Goal: Task Accomplishment & Management: Use online tool/utility

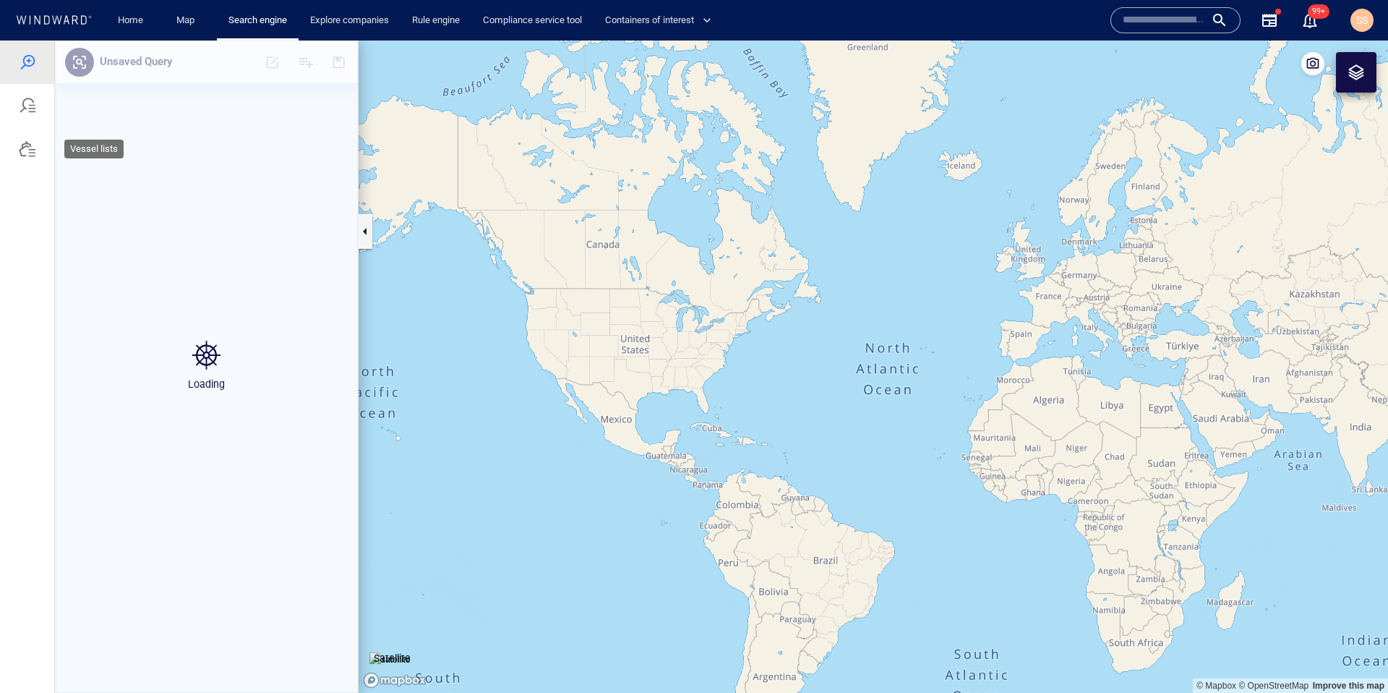
click at [36, 146] on div at bounding box center [27, 148] width 54 height 43
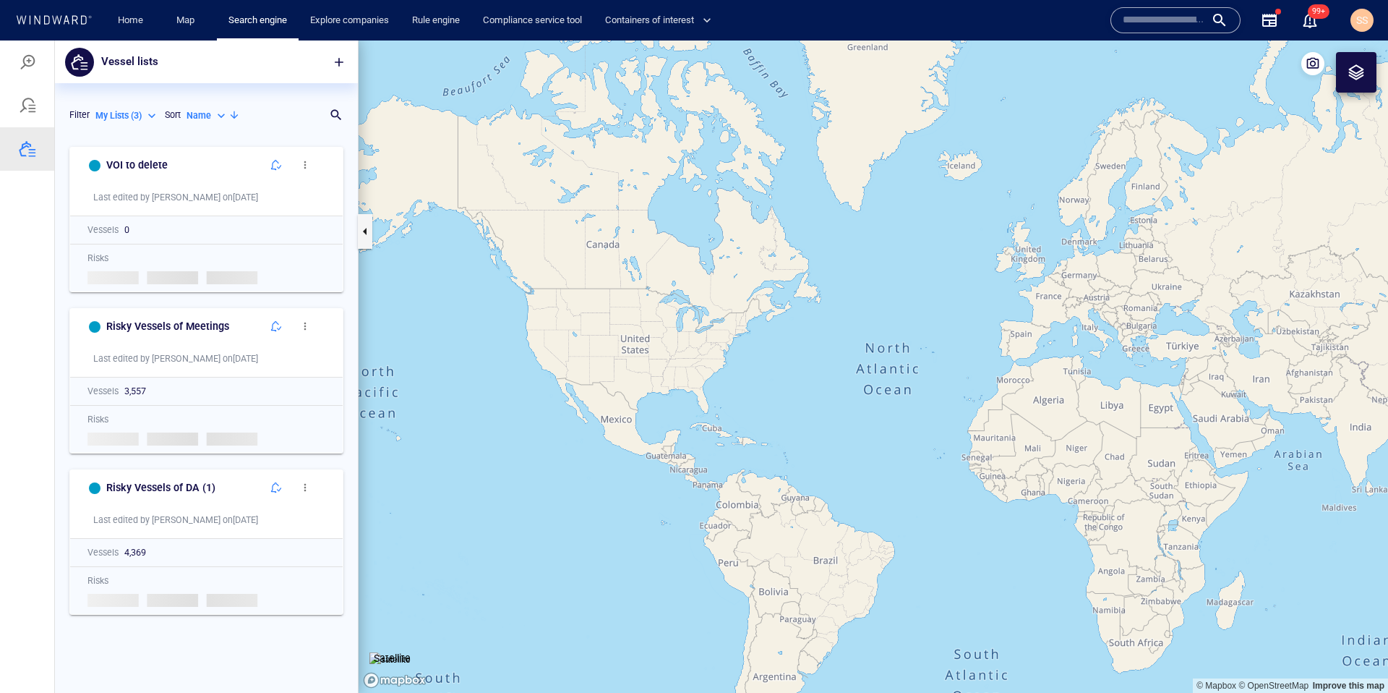
scroll to position [542, 292]
click at [312, 168] on button "button" at bounding box center [305, 164] width 29 height 29
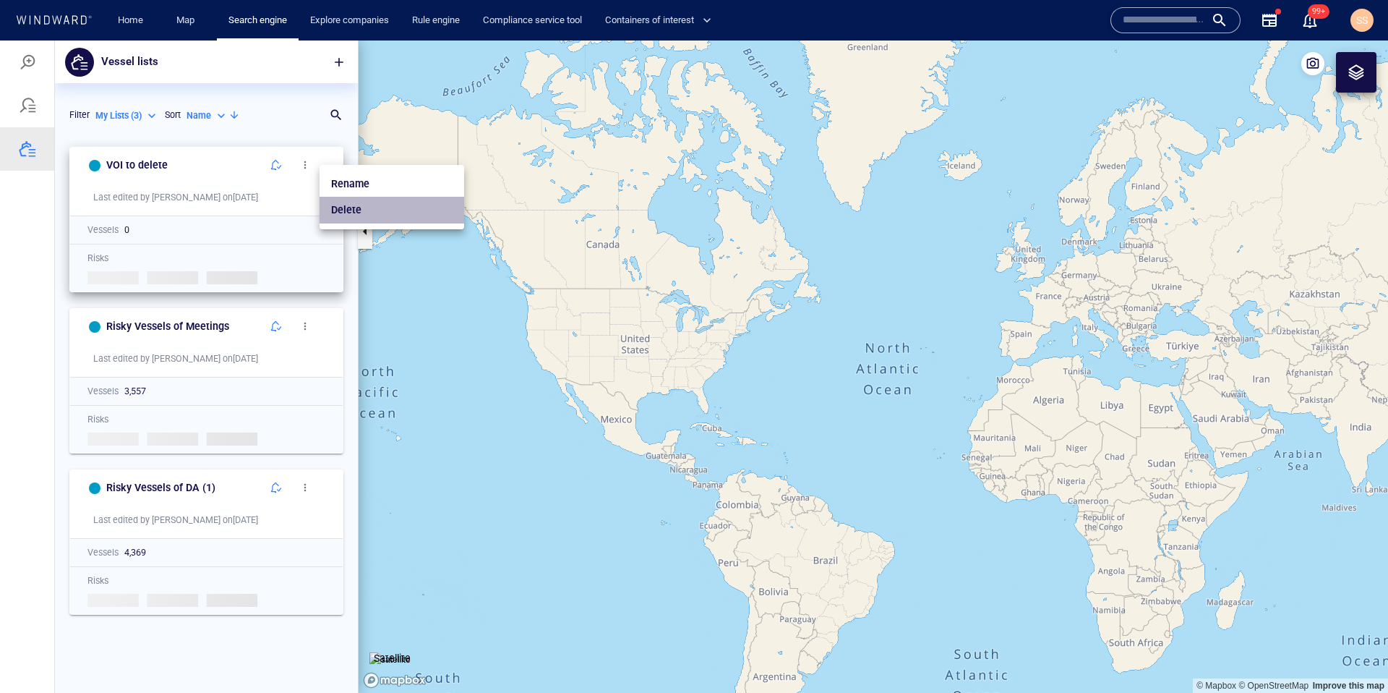
click at [364, 205] on li "Delete" at bounding box center [392, 210] width 145 height 26
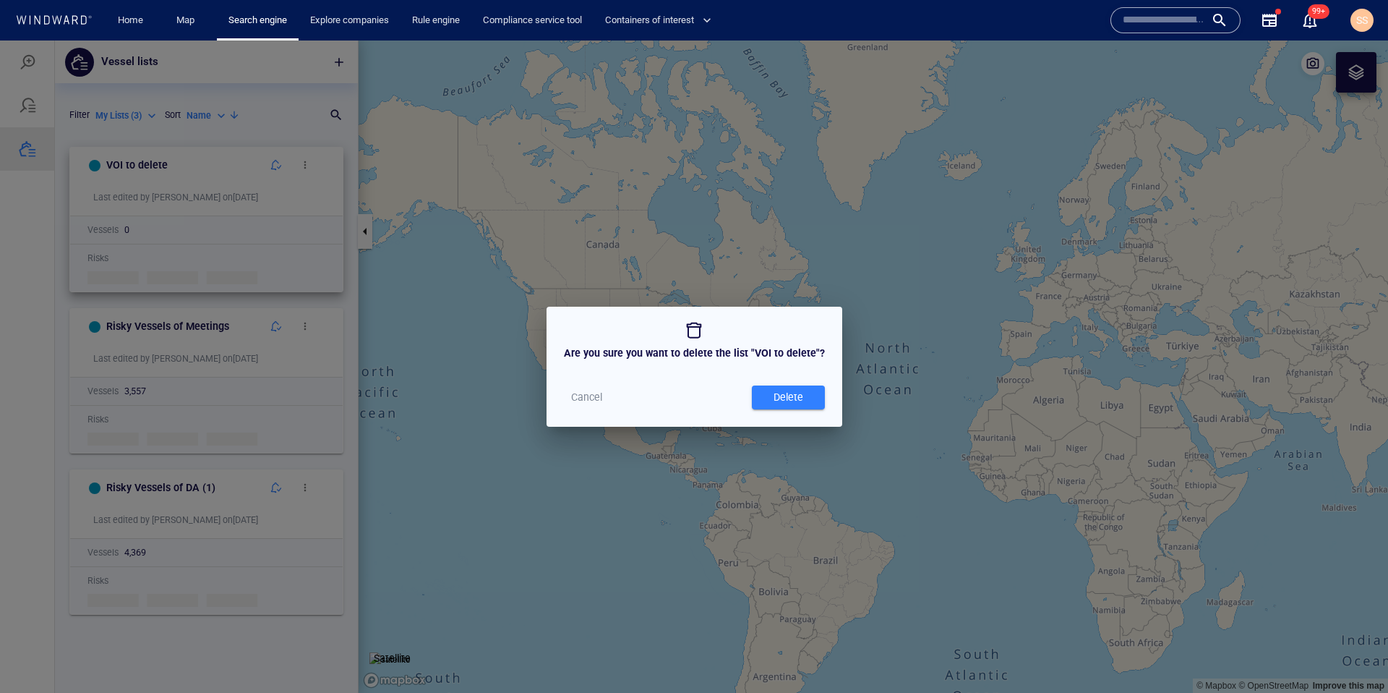
click at [771, 390] on div "Delete" at bounding box center [788, 397] width 35 height 24
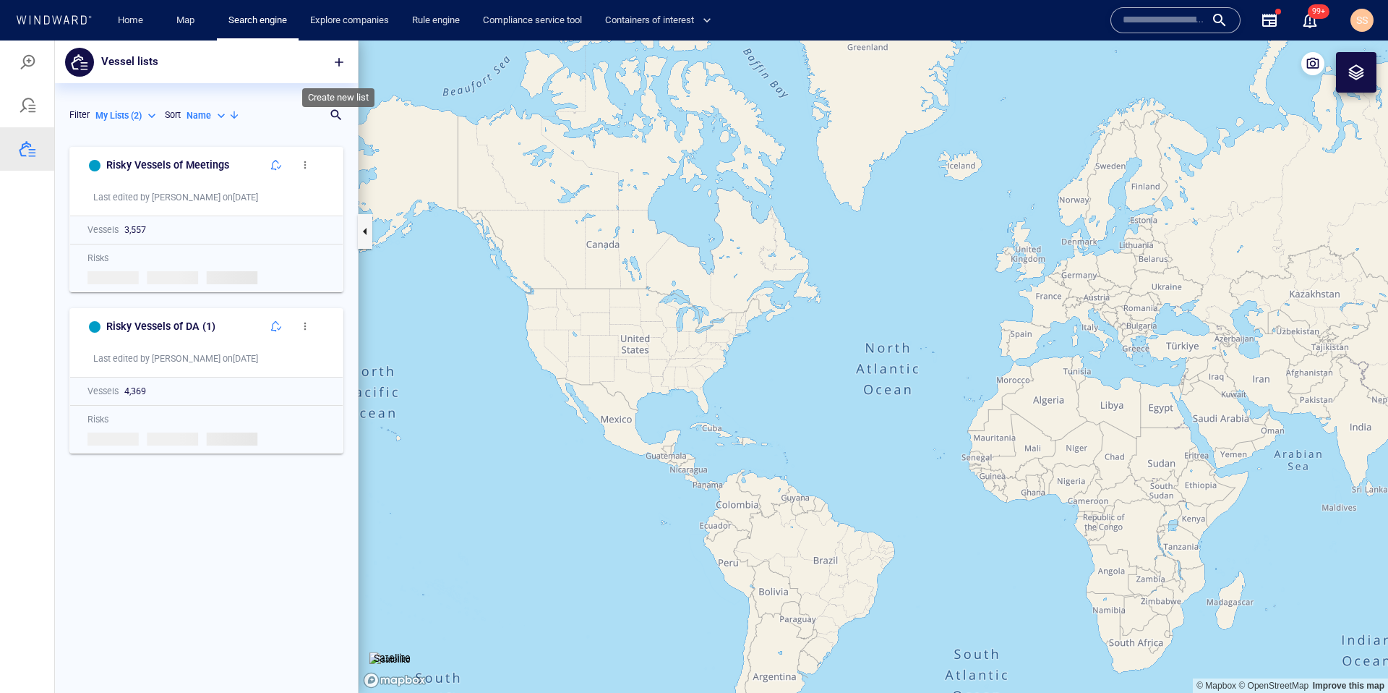
click at [338, 69] on button "button" at bounding box center [339, 62] width 32 height 32
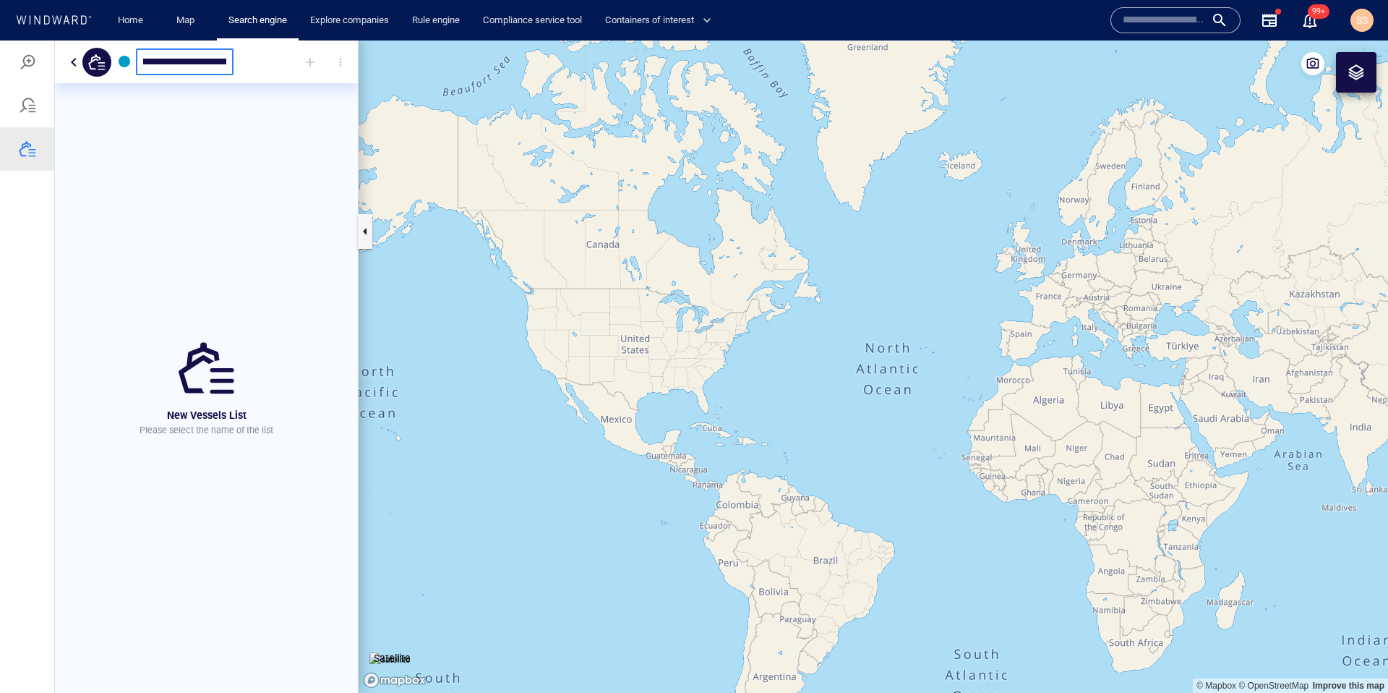
scroll to position [0, 33]
type input "**********"
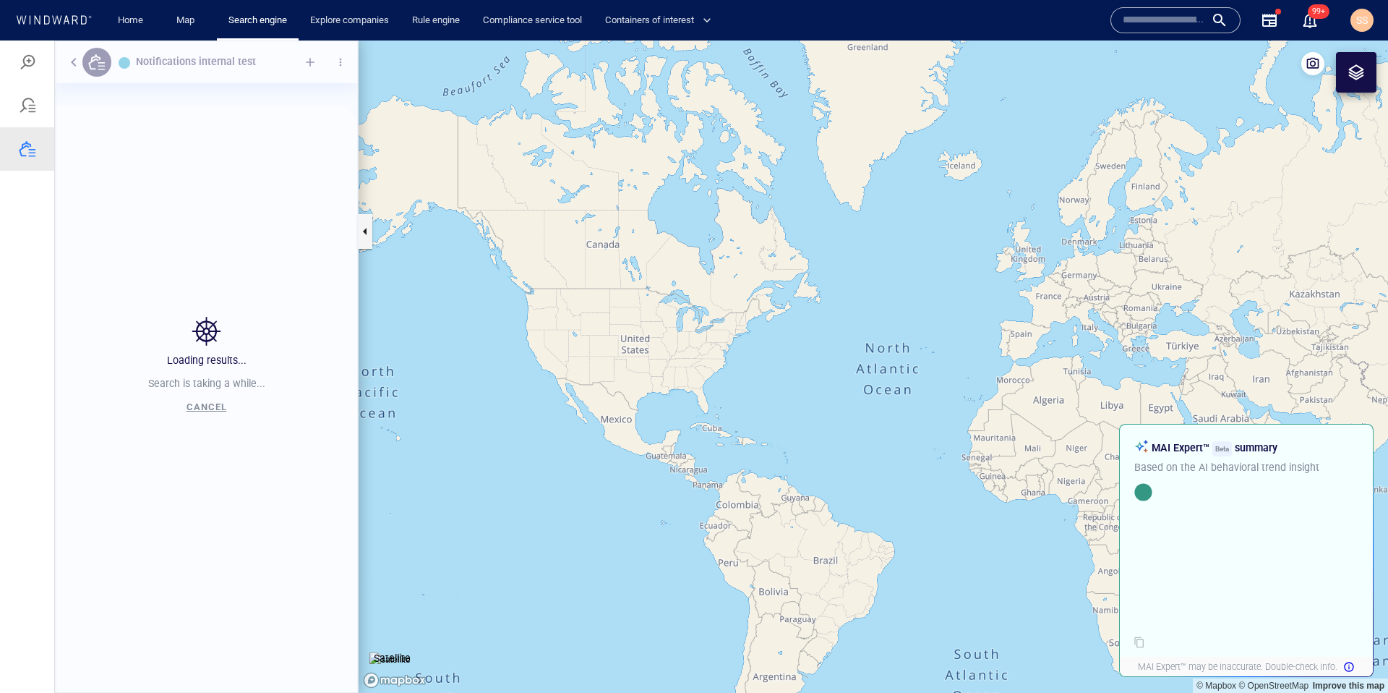
scroll to position [542, 292]
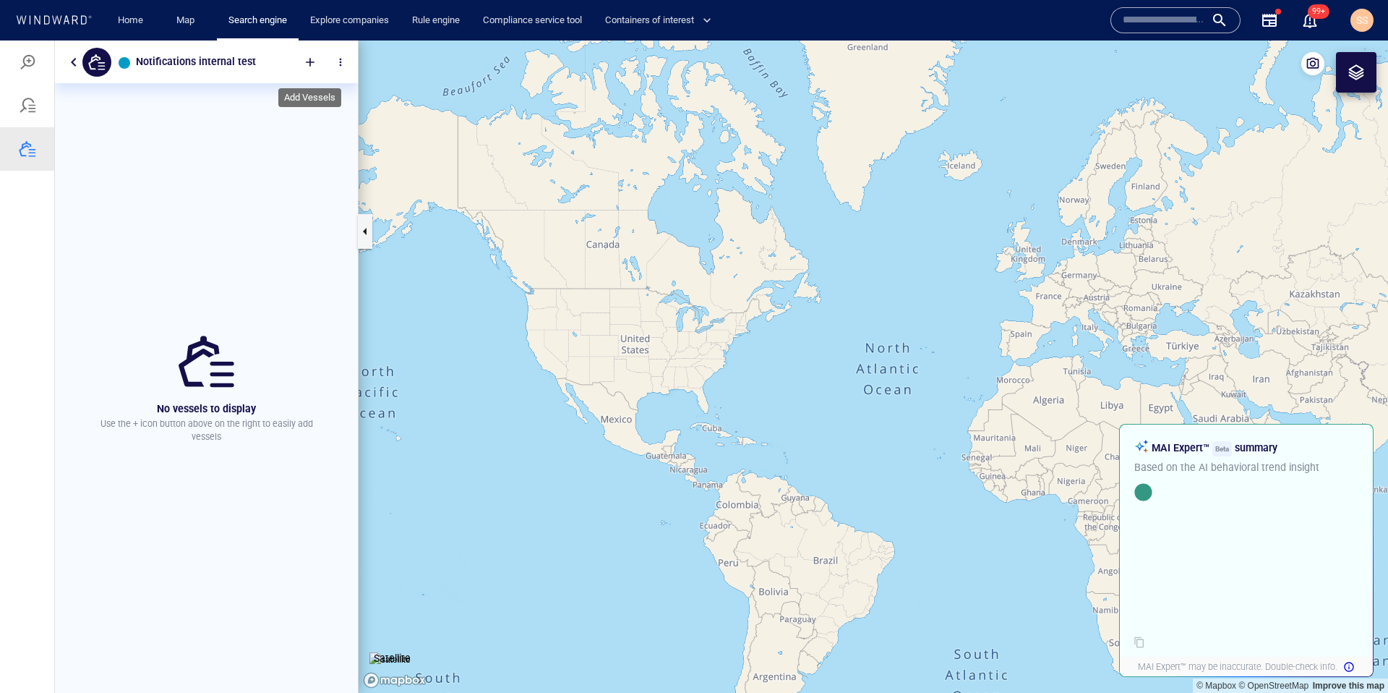
click at [309, 61] on div at bounding box center [310, 62] width 32 height 32
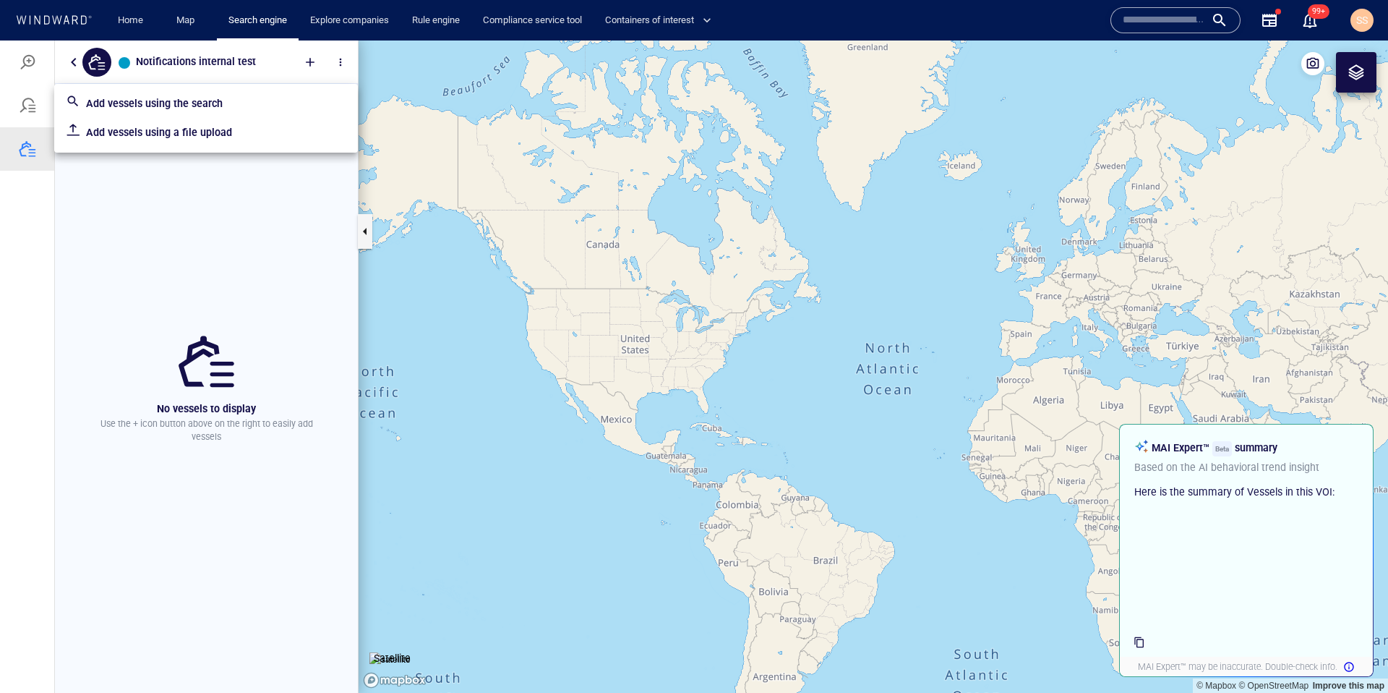
click at [243, 102] on p "Add vessels using the search" at bounding box center [216, 103] width 260 height 17
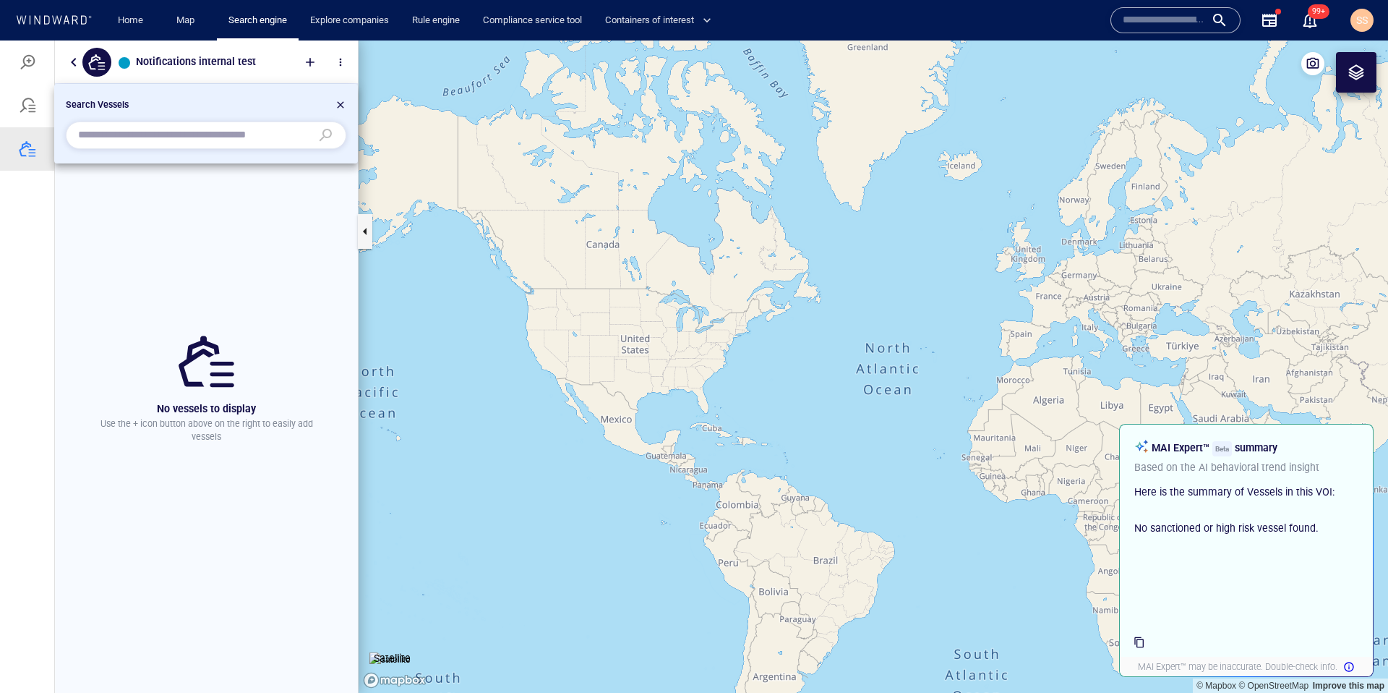
click at [221, 127] on input "text" at bounding box center [194, 135] width 233 height 22
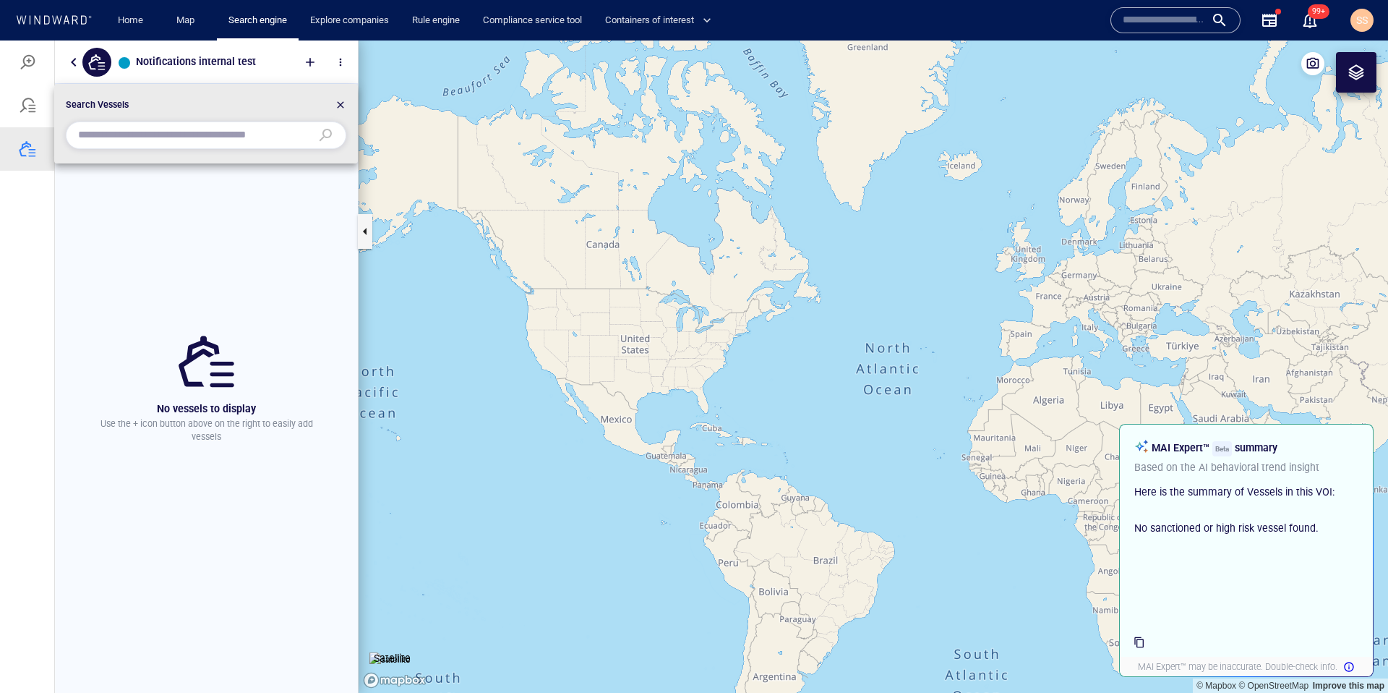
click at [214, 213] on div at bounding box center [694, 366] width 1388 height 652
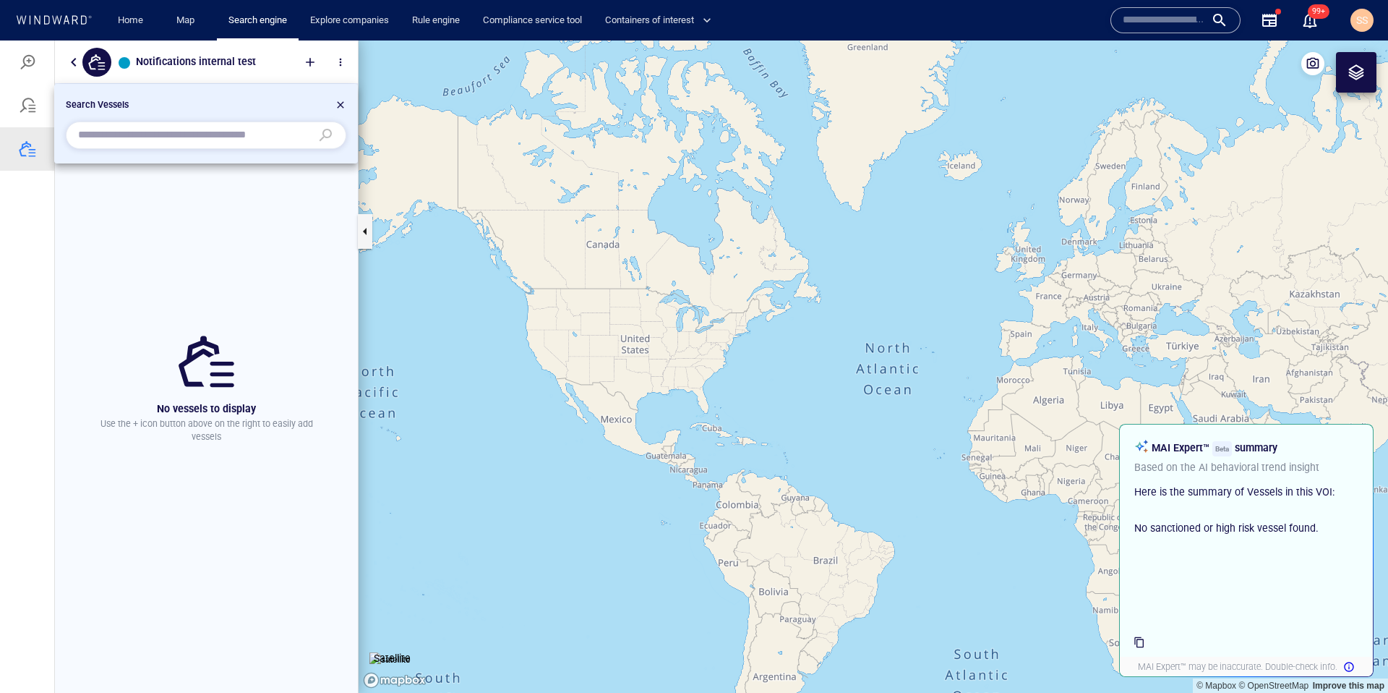
click at [33, 56] on div at bounding box center [694, 366] width 1388 height 652
click at [347, 107] on div "Search Vessels" at bounding box center [206, 106] width 286 height 23
click at [344, 104] on div at bounding box center [341, 106] width 12 height 17
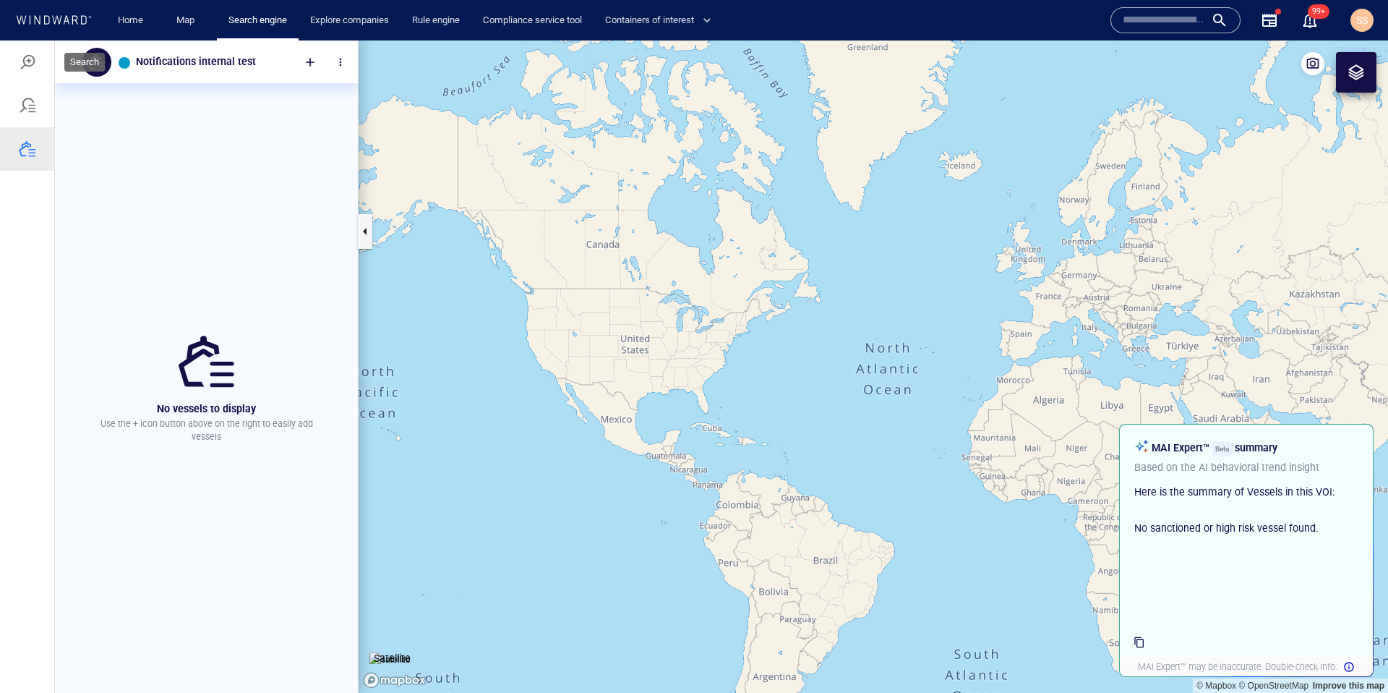
click at [24, 55] on div at bounding box center [27, 62] width 17 height 17
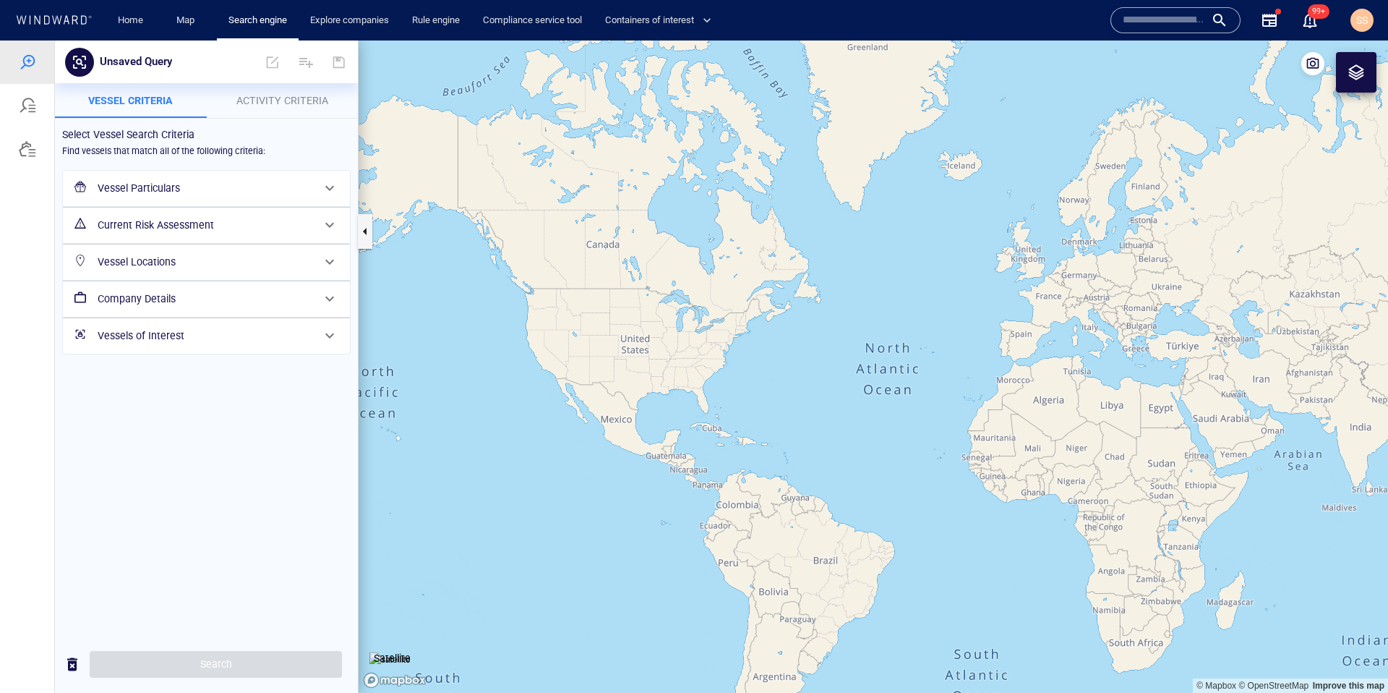
click at [208, 192] on h6 "Vessel Particulars" at bounding box center [205, 188] width 215 height 18
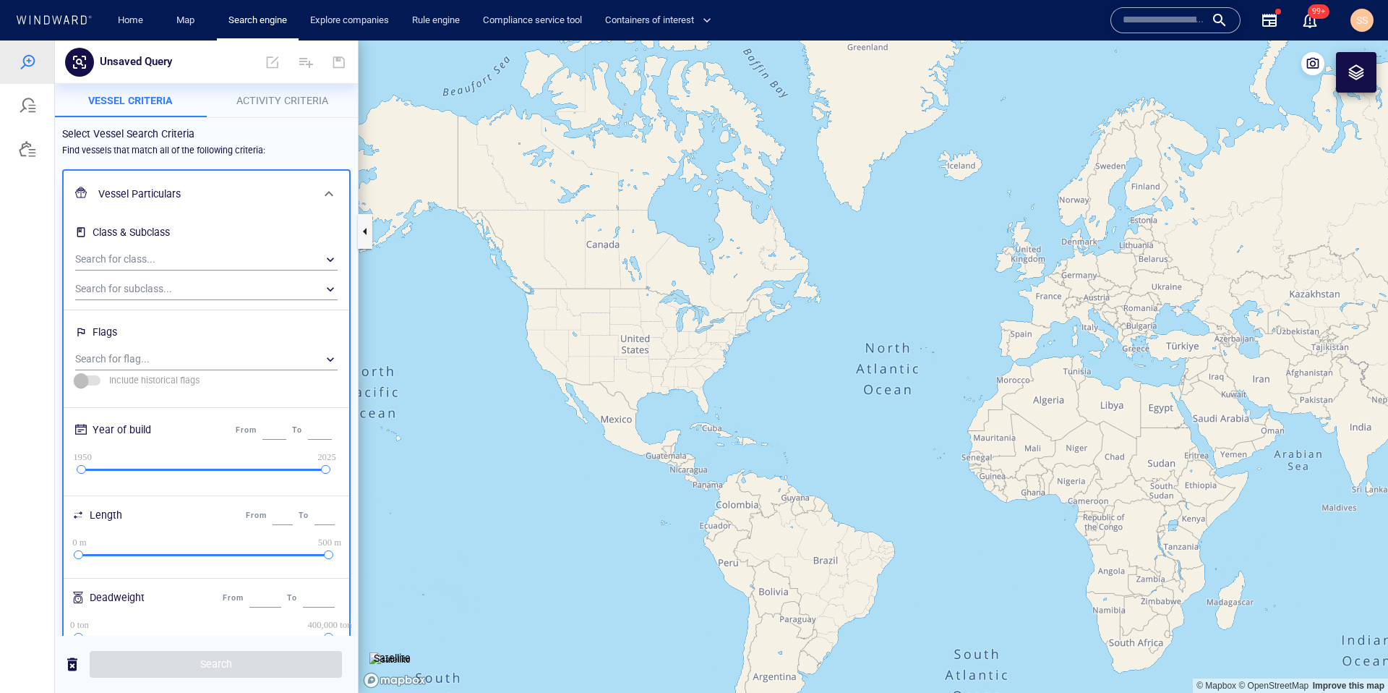
click at [208, 192] on h6 "Vessel Particulars" at bounding box center [204, 194] width 213 height 18
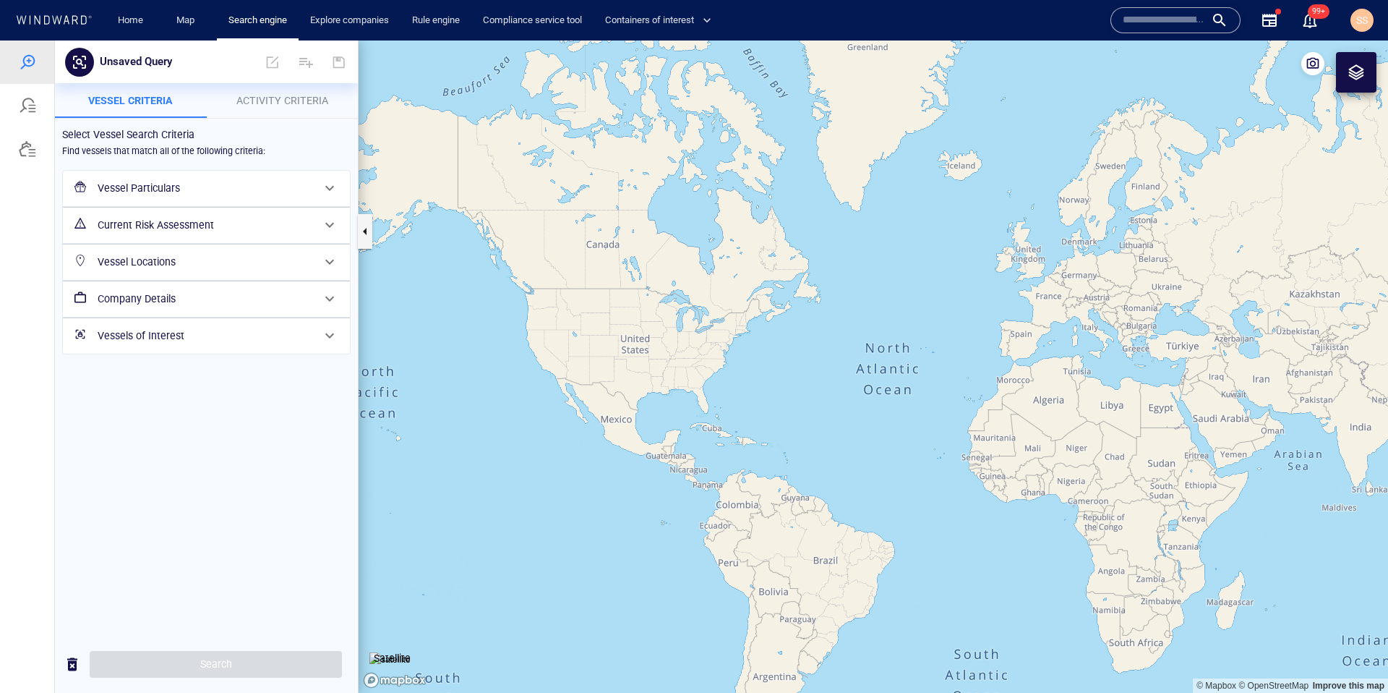
click at [183, 227] on h6 "Current Risk Assessment" at bounding box center [205, 225] width 215 height 18
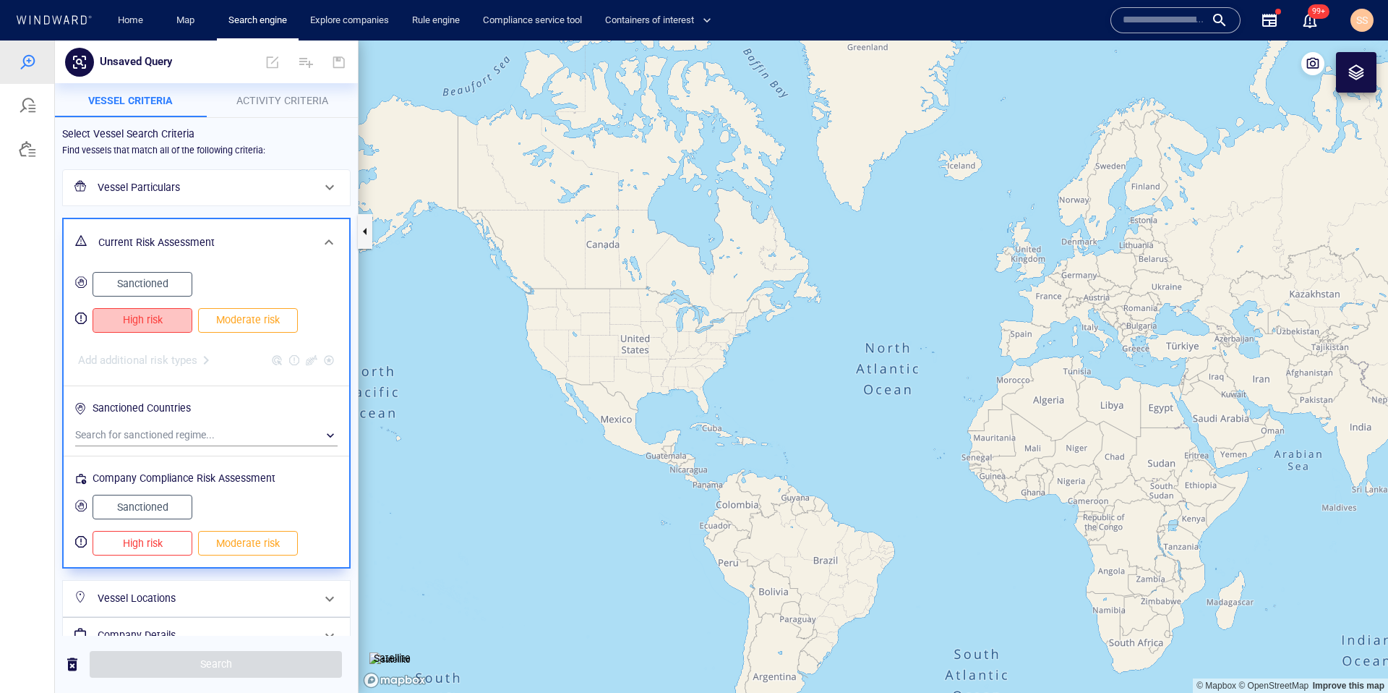
click at [177, 317] on button "High risk" at bounding box center [143, 320] width 100 height 25
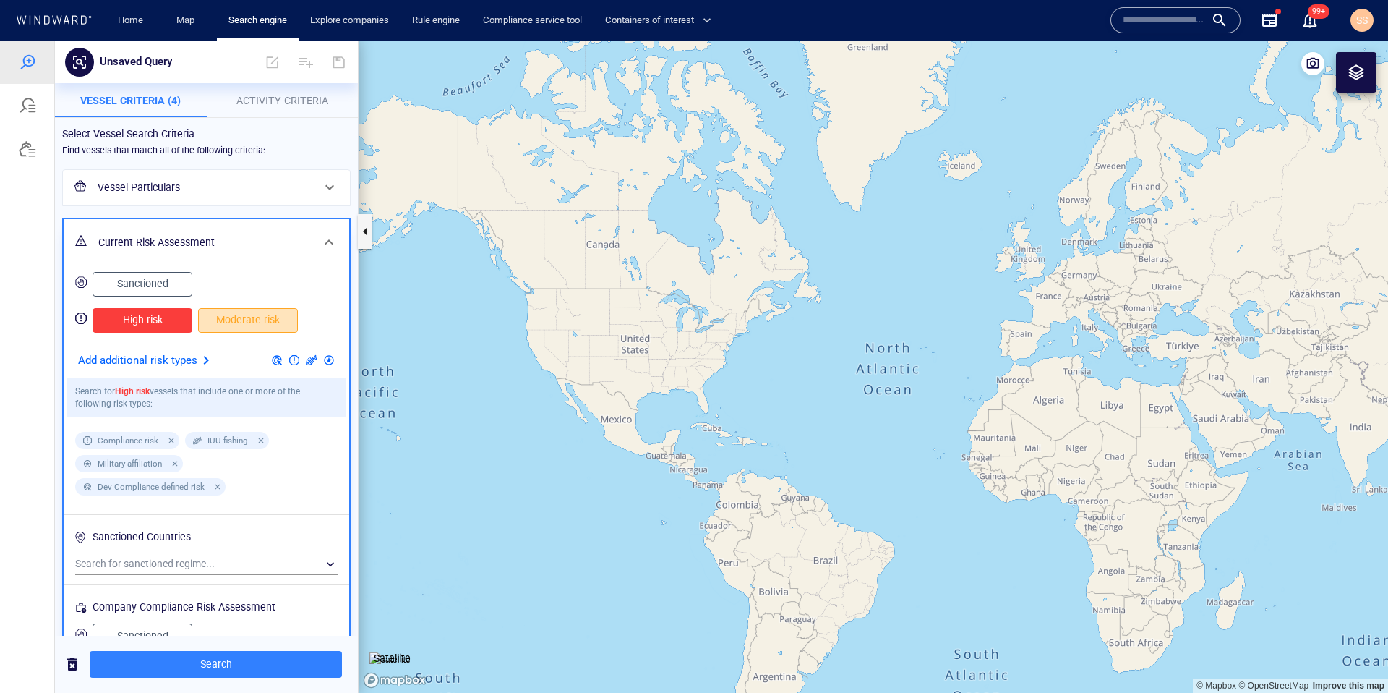
click at [240, 324] on span "Moderate risk" at bounding box center [247, 320] width 69 height 18
click at [135, 279] on span "Sanctioned" at bounding box center [142, 284] width 69 height 18
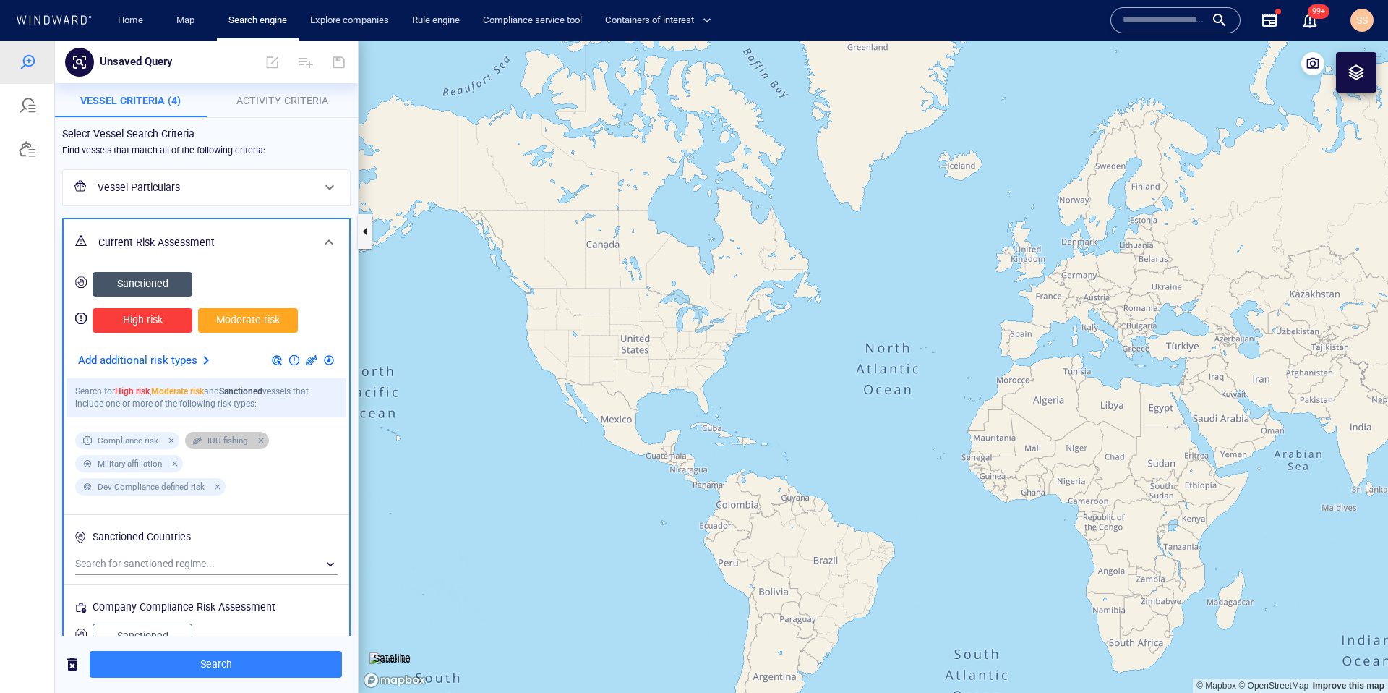
click at [263, 440] on div at bounding box center [258, 440] width 13 height 13
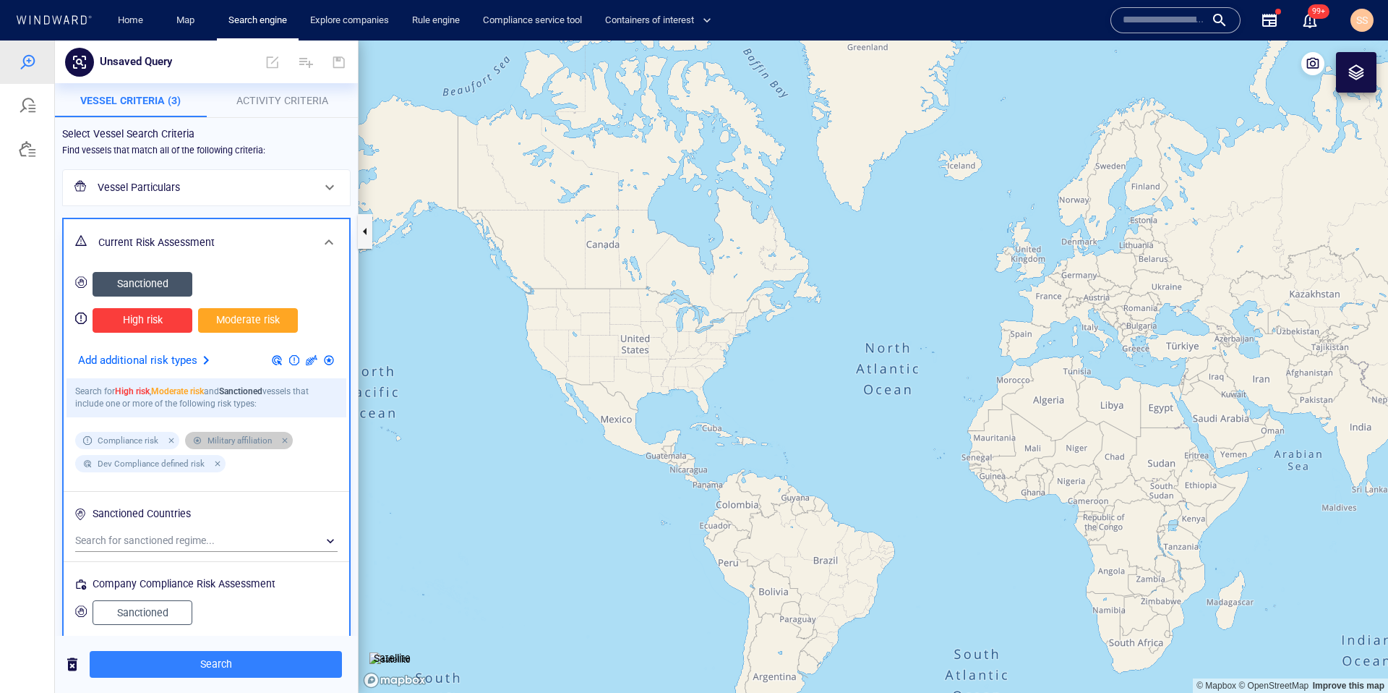
click at [284, 443] on div at bounding box center [282, 440] width 13 height 13
click at [213, 464] on div at bounding box center [215, 463] width 13 height 13
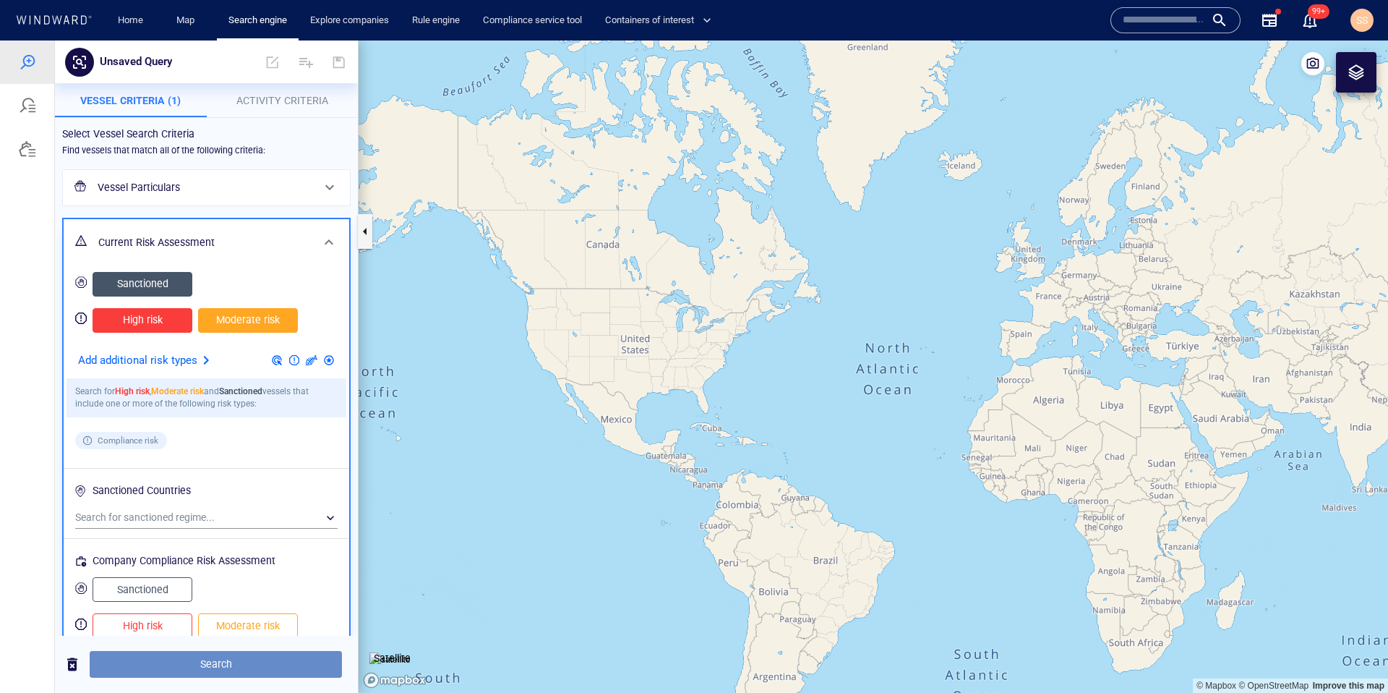
click at [252, 664] on span "Search" at bounding box center [215, 664] width 229 height 18
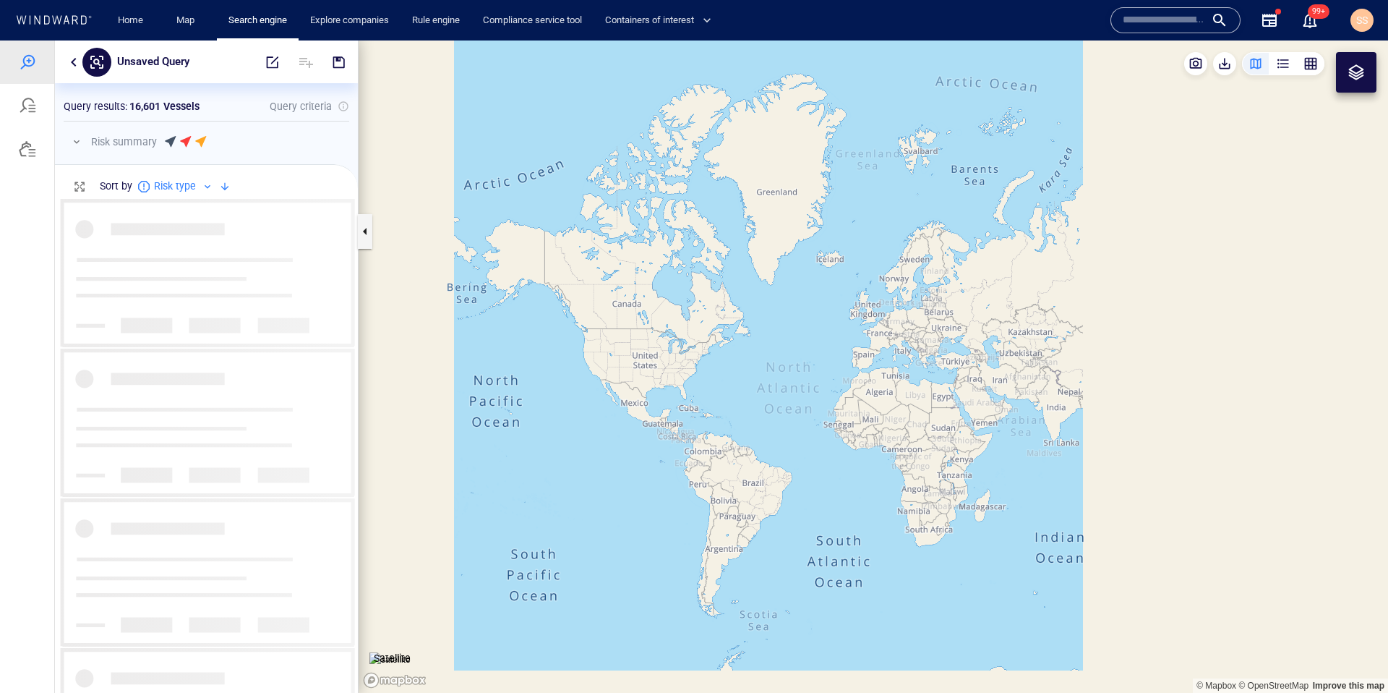
scroll to position [484, 292]
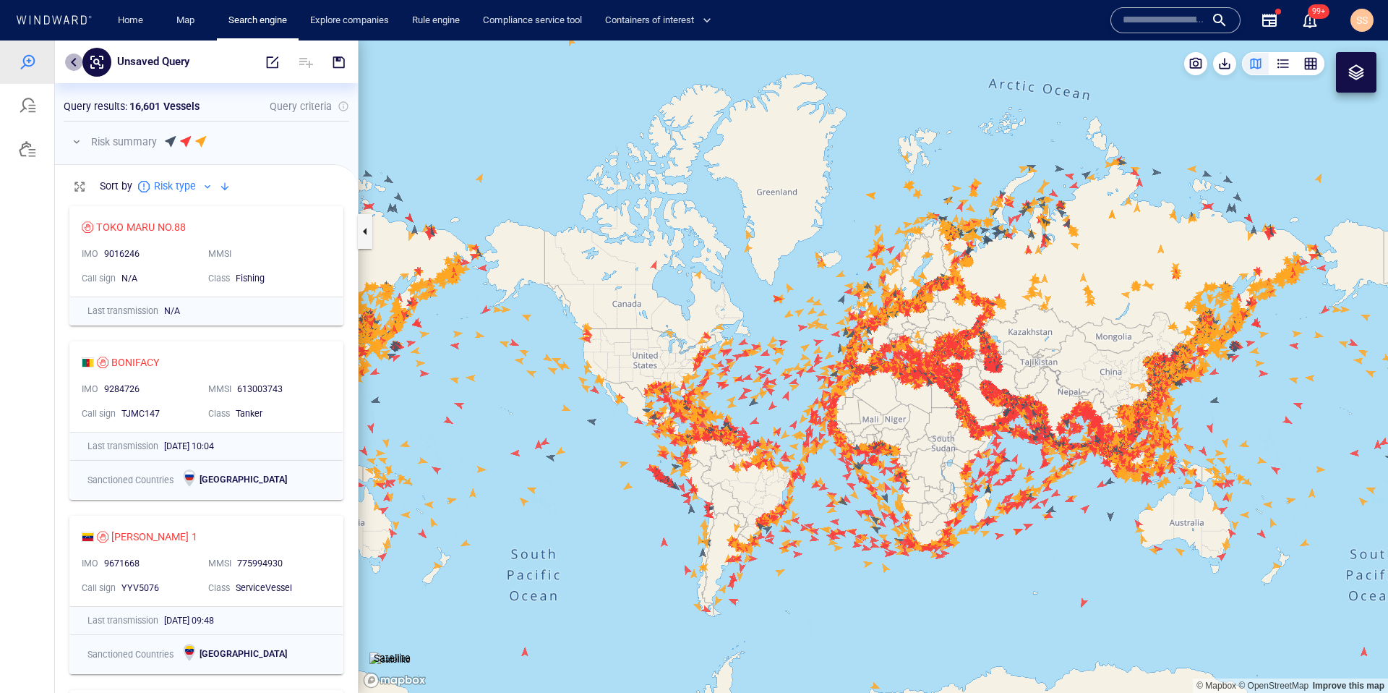
click at [73, 60] on button "button" at bounding box center [73, 62] width 17 height 17
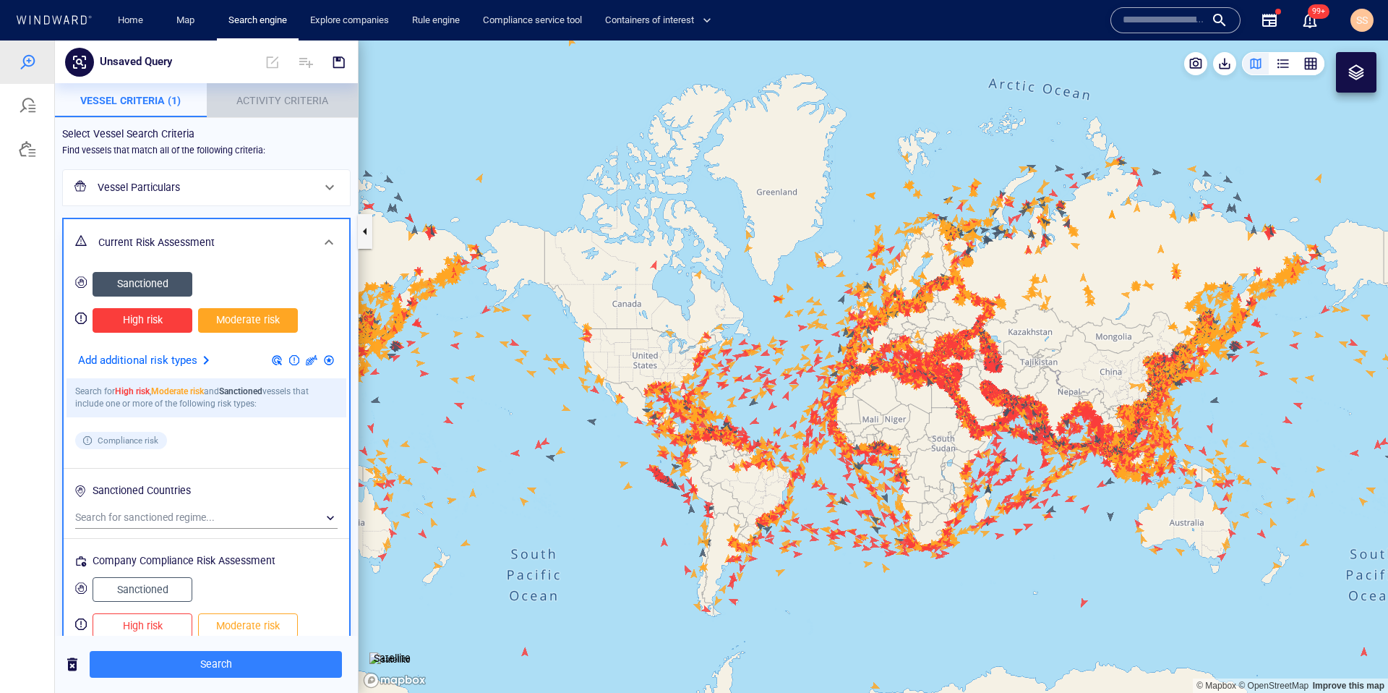
click at [304, 102] on span "Activity Criteria" at bounding box center [282, 101] width 92 height 12
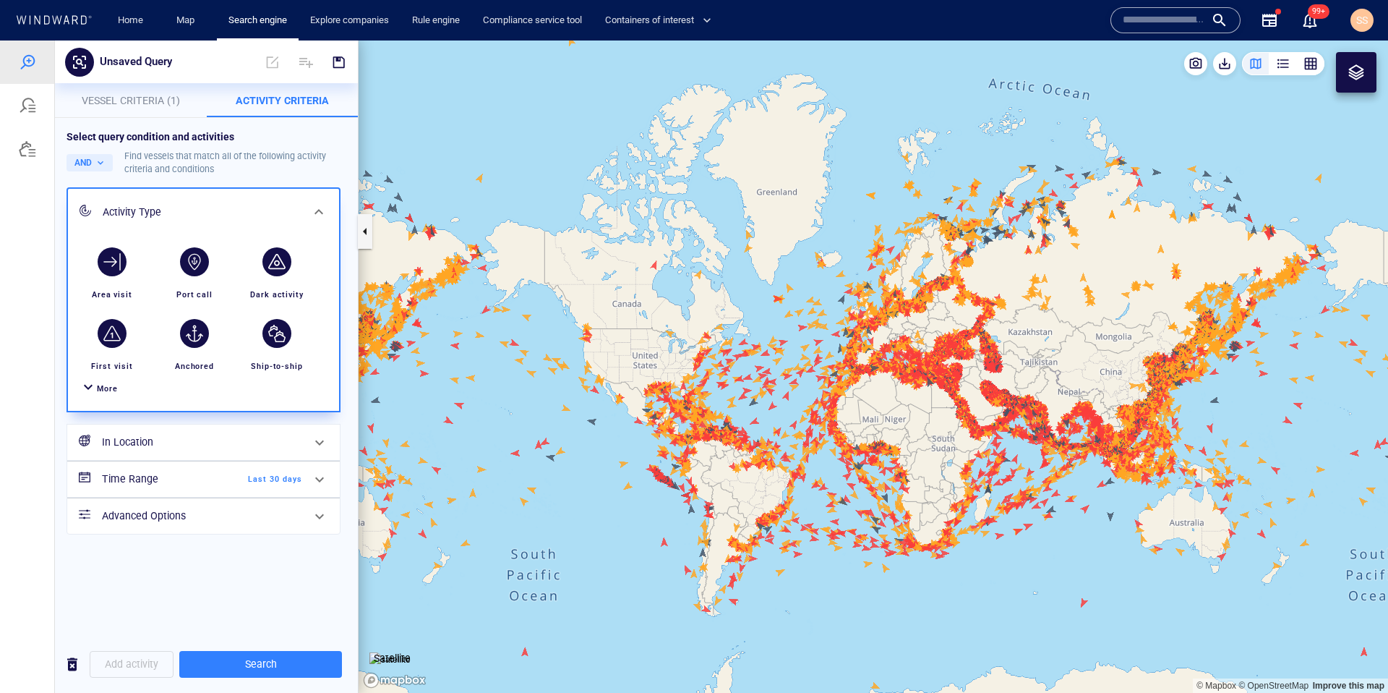
click at [137, 104] on span "Vessel Criteria (1)" at bounding box center [131, 101] width 98 height 12
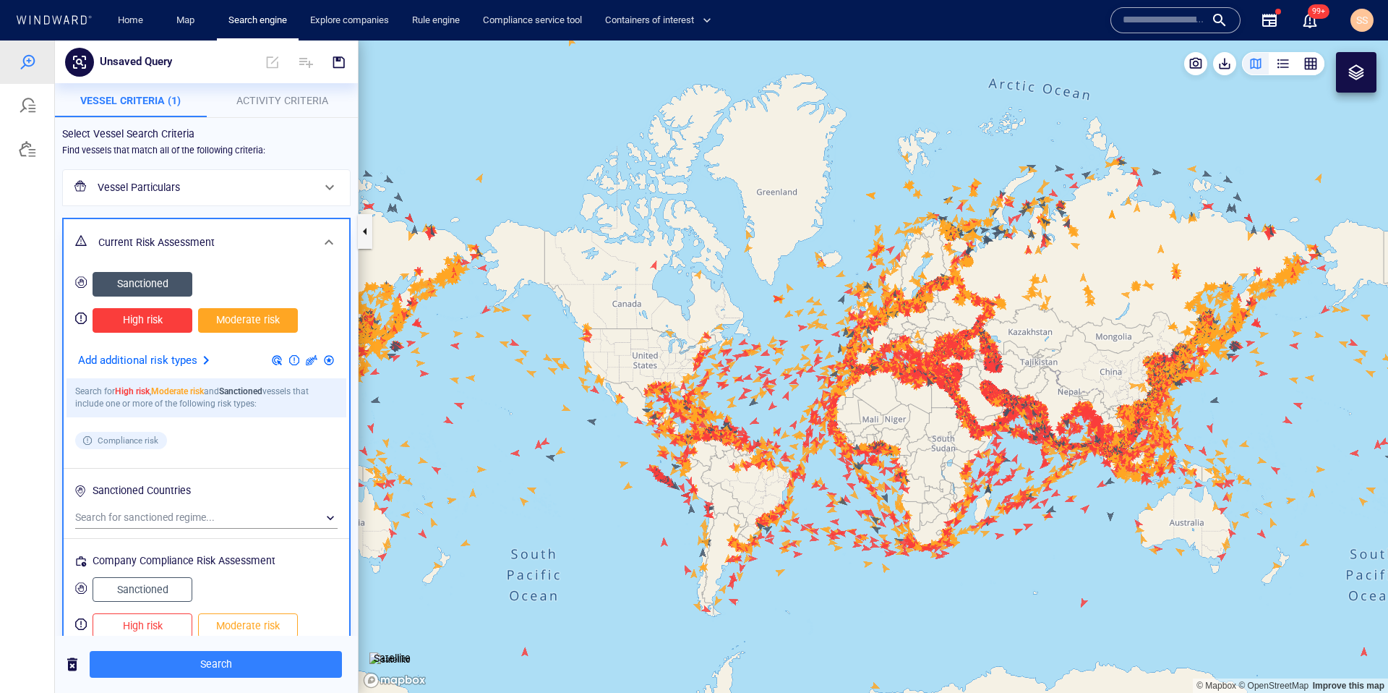
click at [161, 285] on span "Sanctioned" at bounding box center [142, 284] width 69 height 18
click at [261, 102] on span "Activity Criteria" at bounding box center [282, 101] width 92 height 12
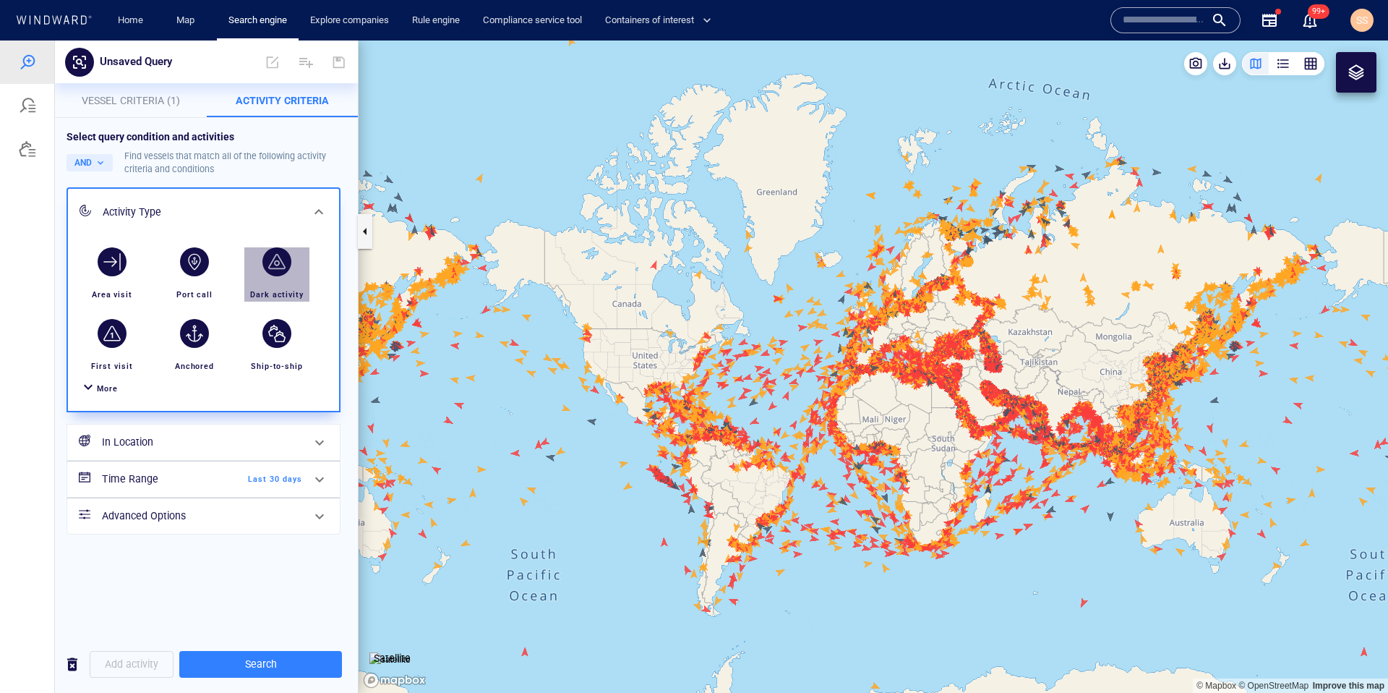
drag, startPoint x: 271, startPoint y: 255, endPoint x: 257, endPoint y: 241, distance: 19.9
click at [270, 255] on div "button" at bounding box center [276, 261] width 29 height 29
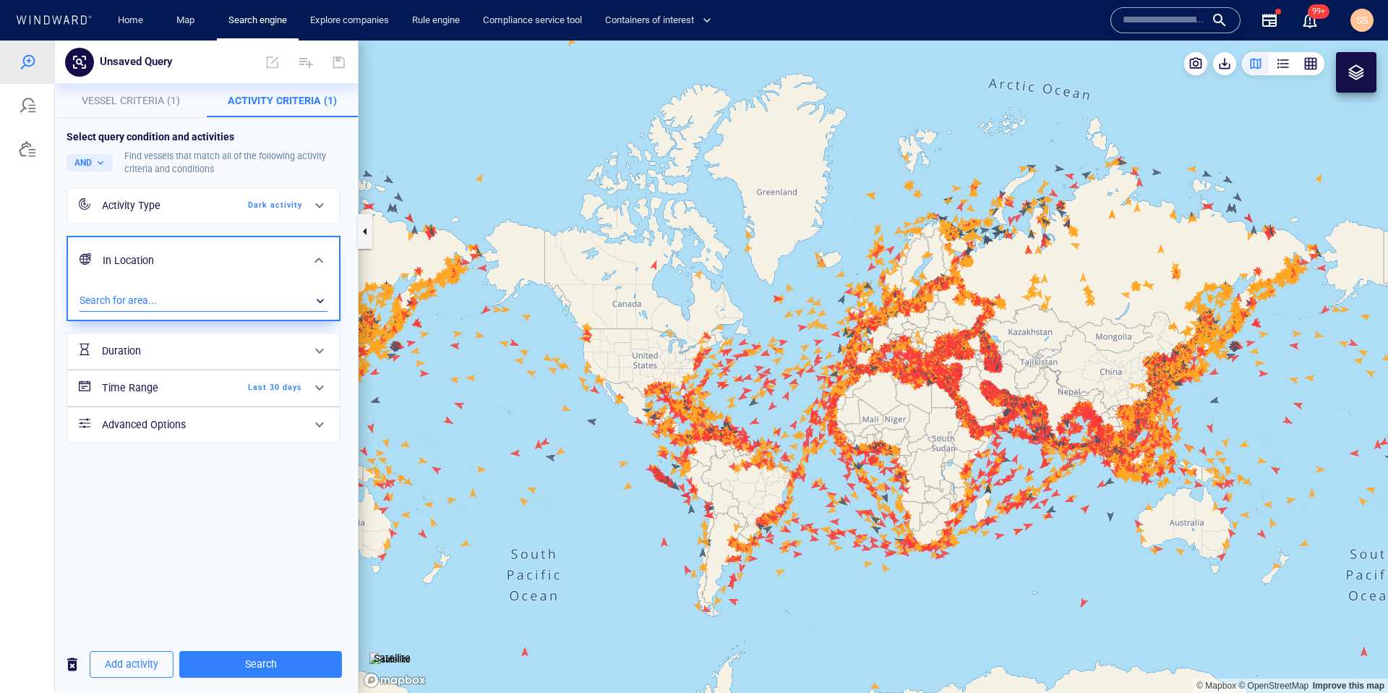
click at [193, 306] on div "​" at bounding box center [204, 301] width 248 height 22
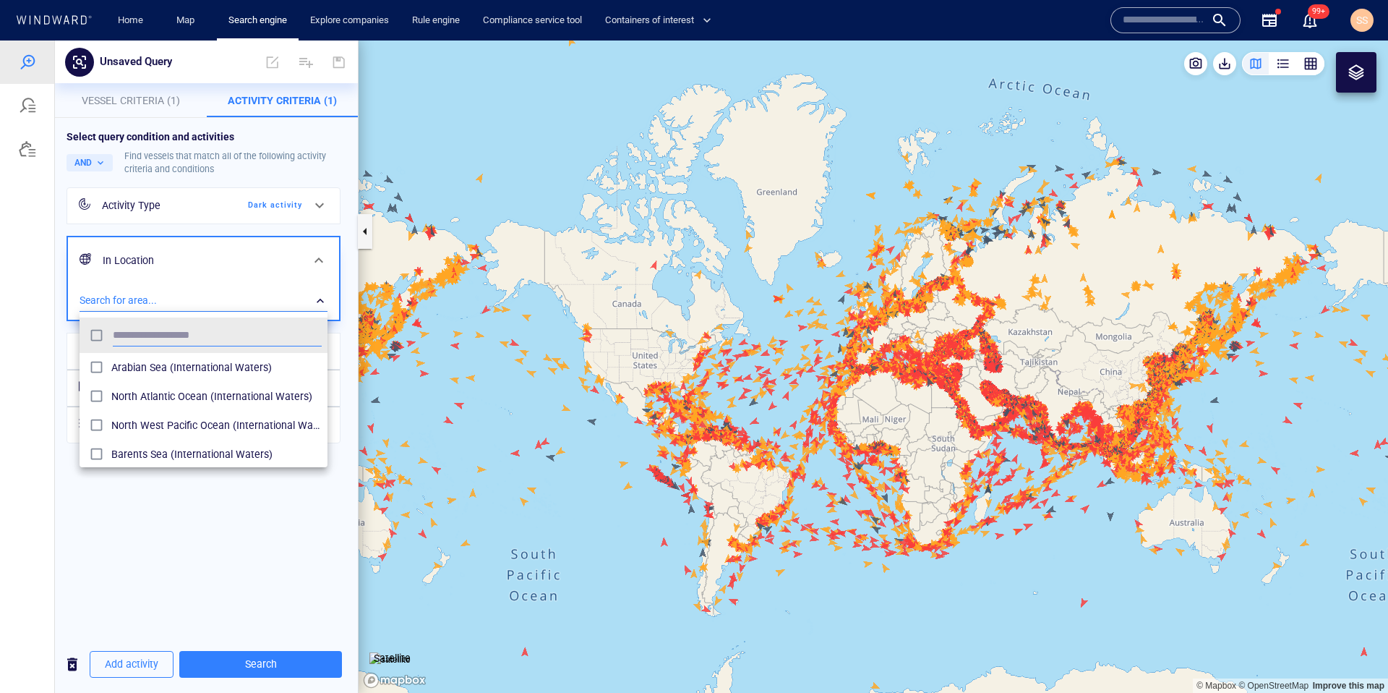
scroll to position [134, 237]
click at [194, 306] on div at bounding box center [694, 366] width 1388 height 652
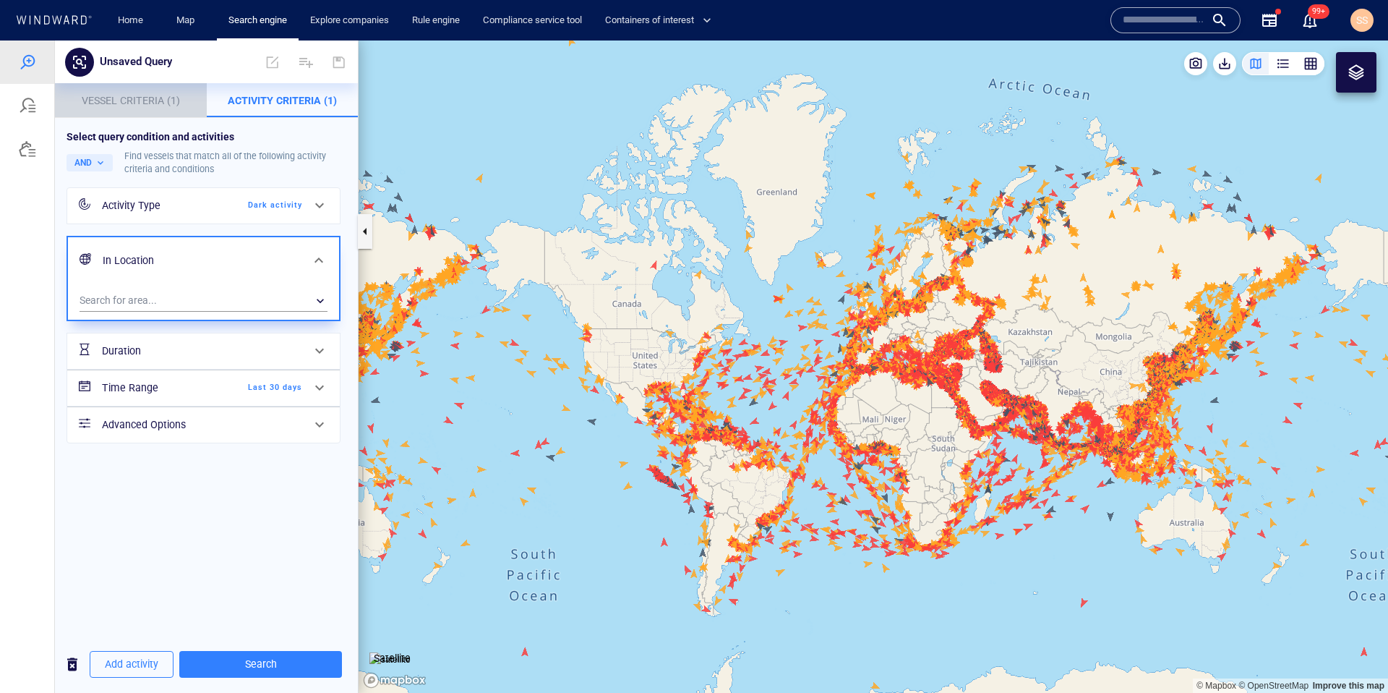
click at [140, 106] on p "Vessel Criteria (1)" at bounding box center [131, 100] width 134 height 17
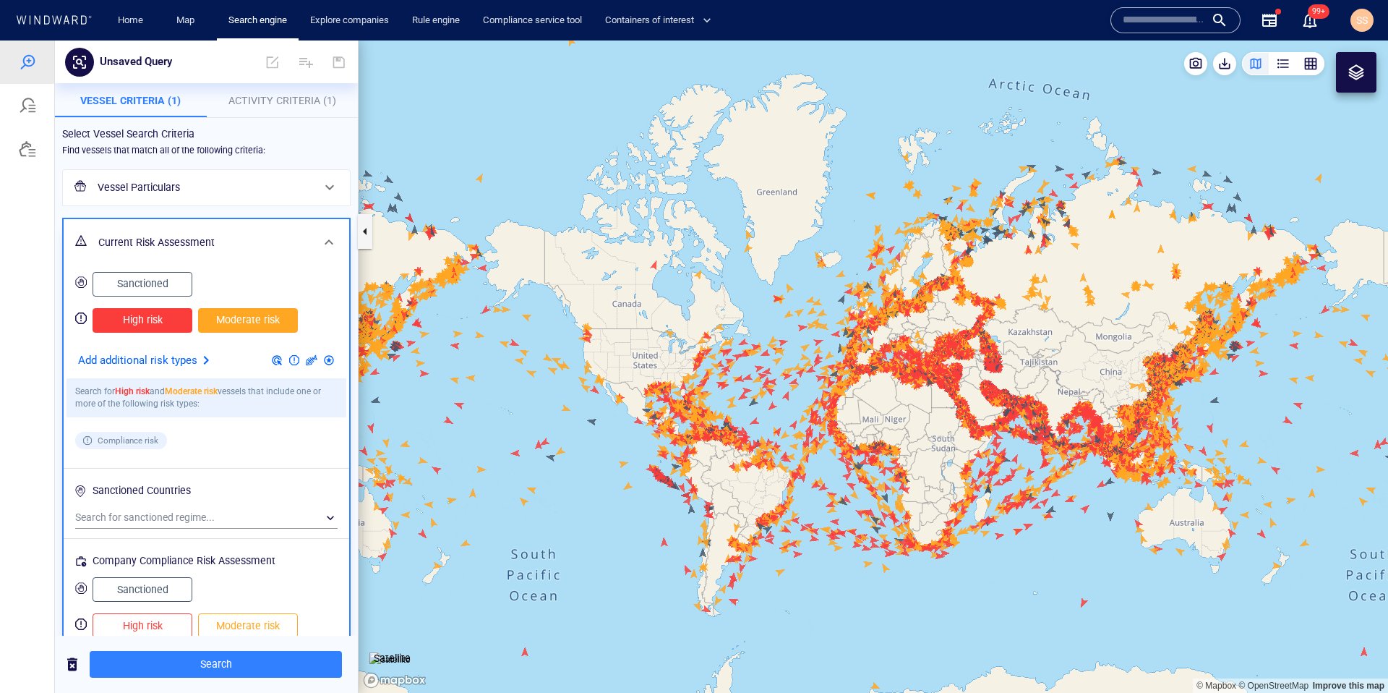
click at [220, 319] on span "Moderate risk" at bounding box center [247, 320] width 69 height 18
click at [283, 98] on span "Activity Criteria (1)" at bounding box center [282, 101] width 108 height 12
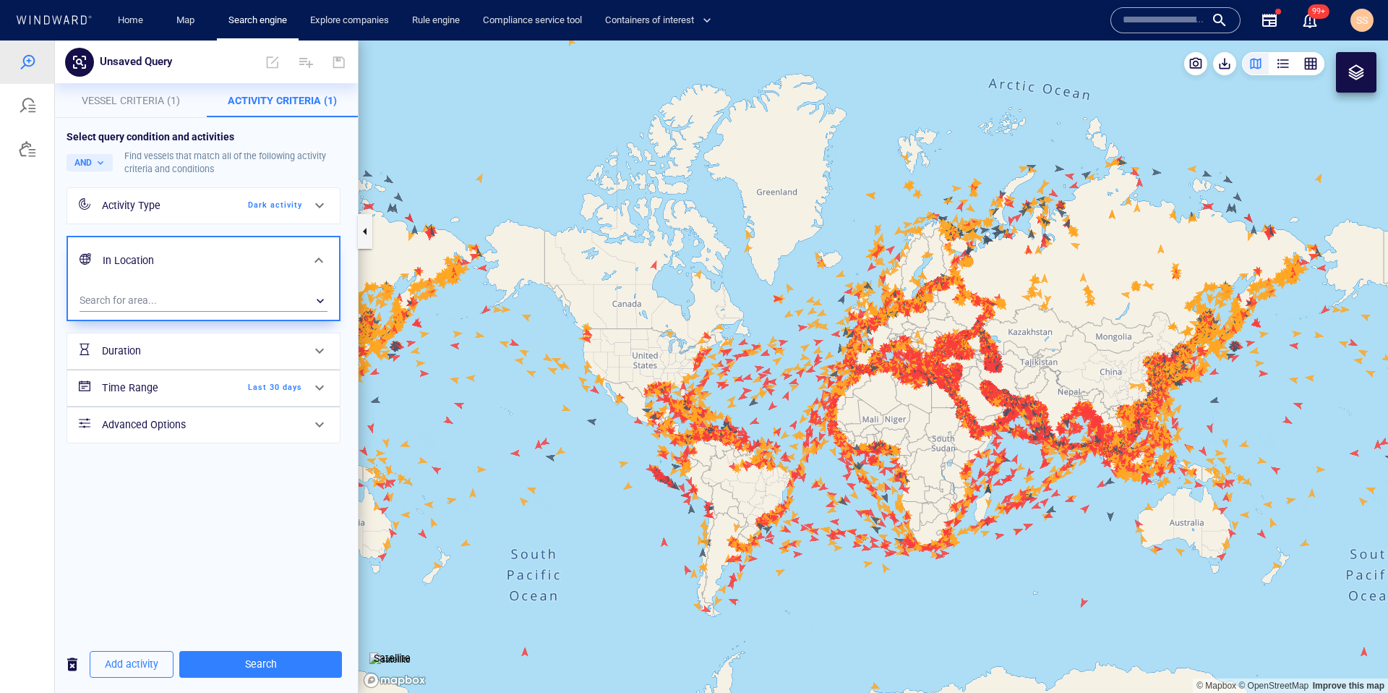
click at [216, 505] on div "Select query condition and activities AND Find vessels that match all of the fo…" at bounding box center [206, 377] width 303 height 518
click at [171, 394] on h6 "Time Range" at bounding box center [160, 388] width 117 height 18
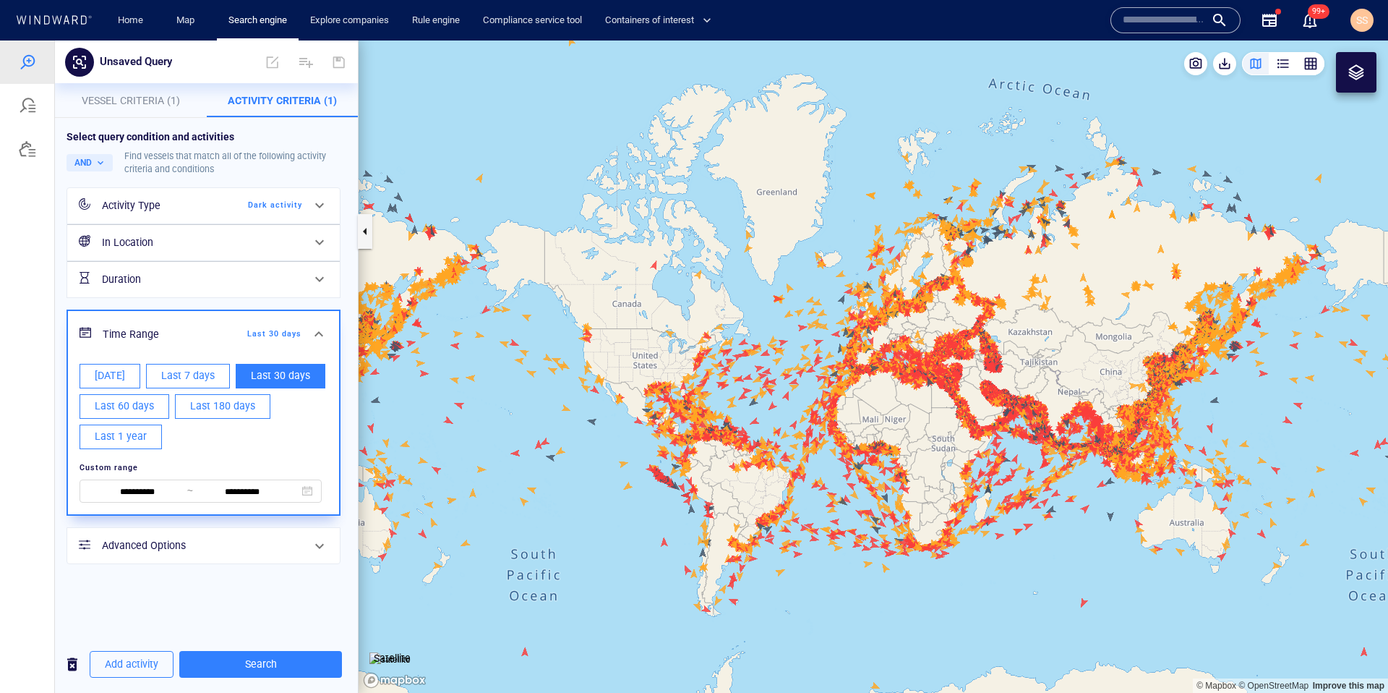
click at [181, 588] on div "**********" at bounding box center [206, 377] width 303 height 518
click at [284, 668] on span "Search" at bounding box center [261, 664] width 140 height 18
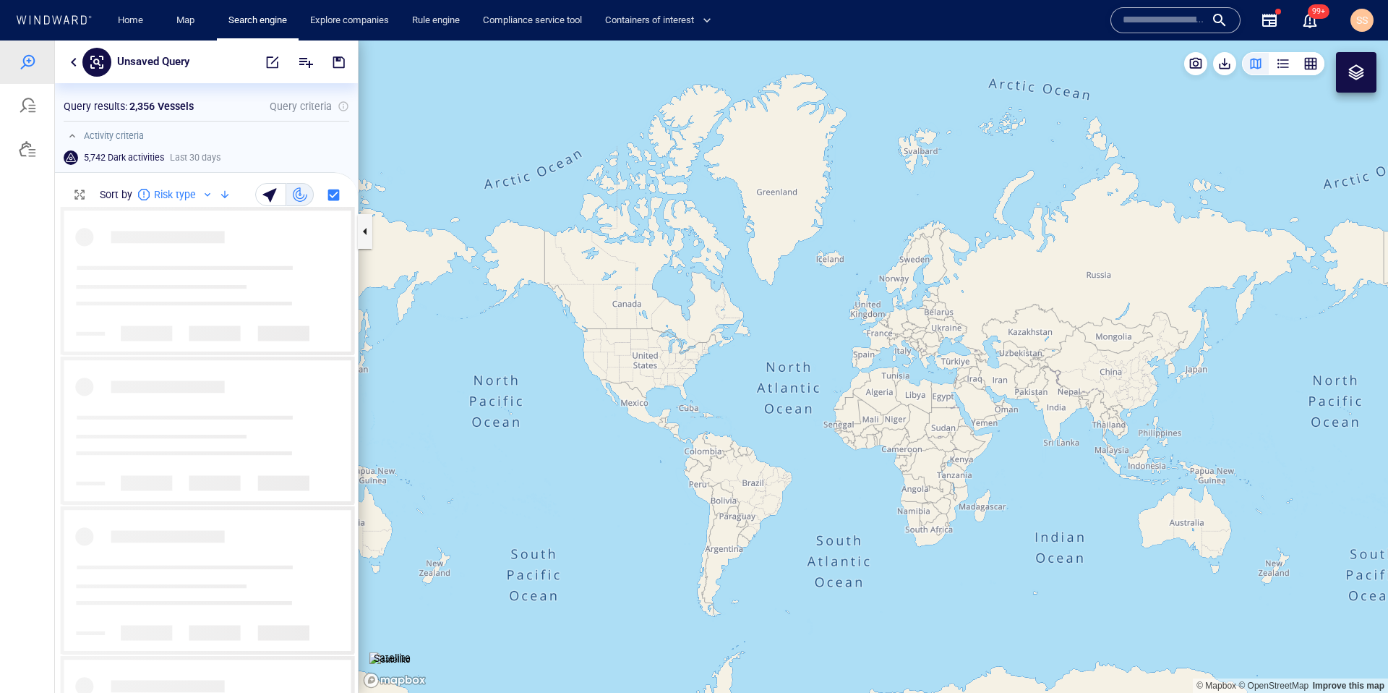
scroll to position [474, 292]
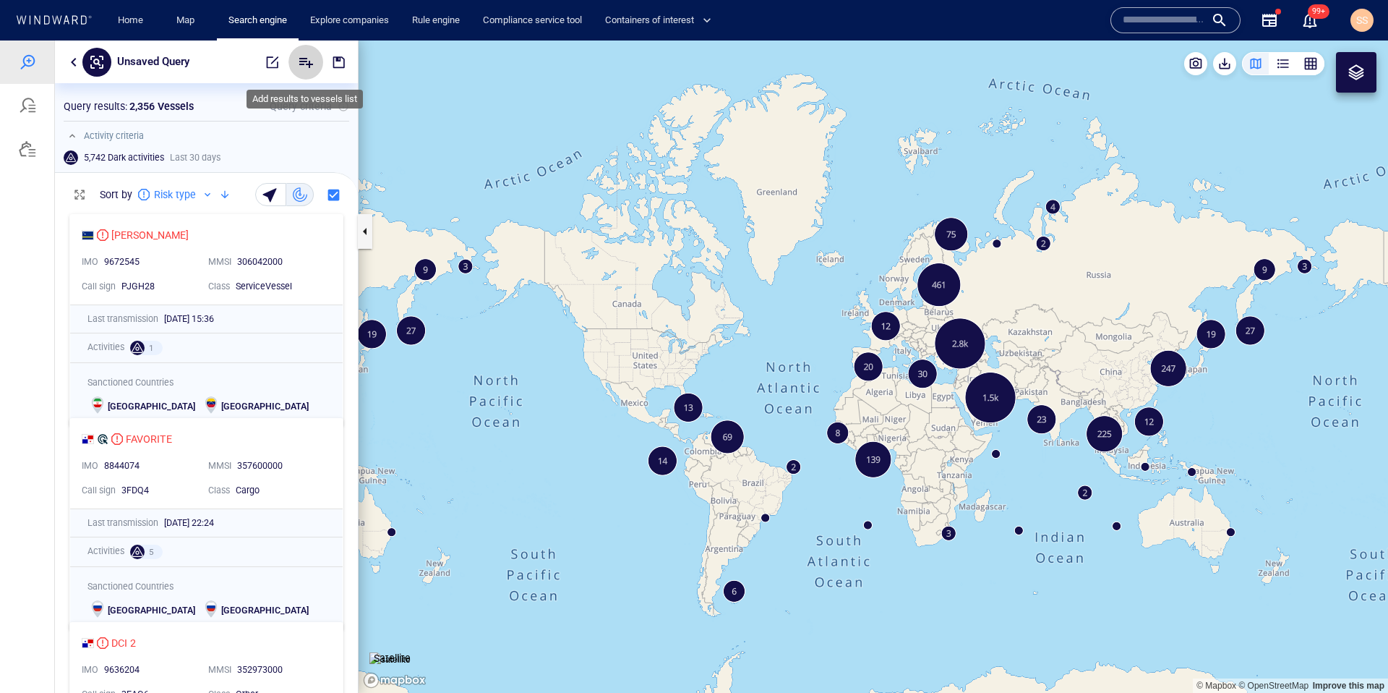
click at [307, 62] on icon "Add" at bounding box center [305, 62] width 17 height 17
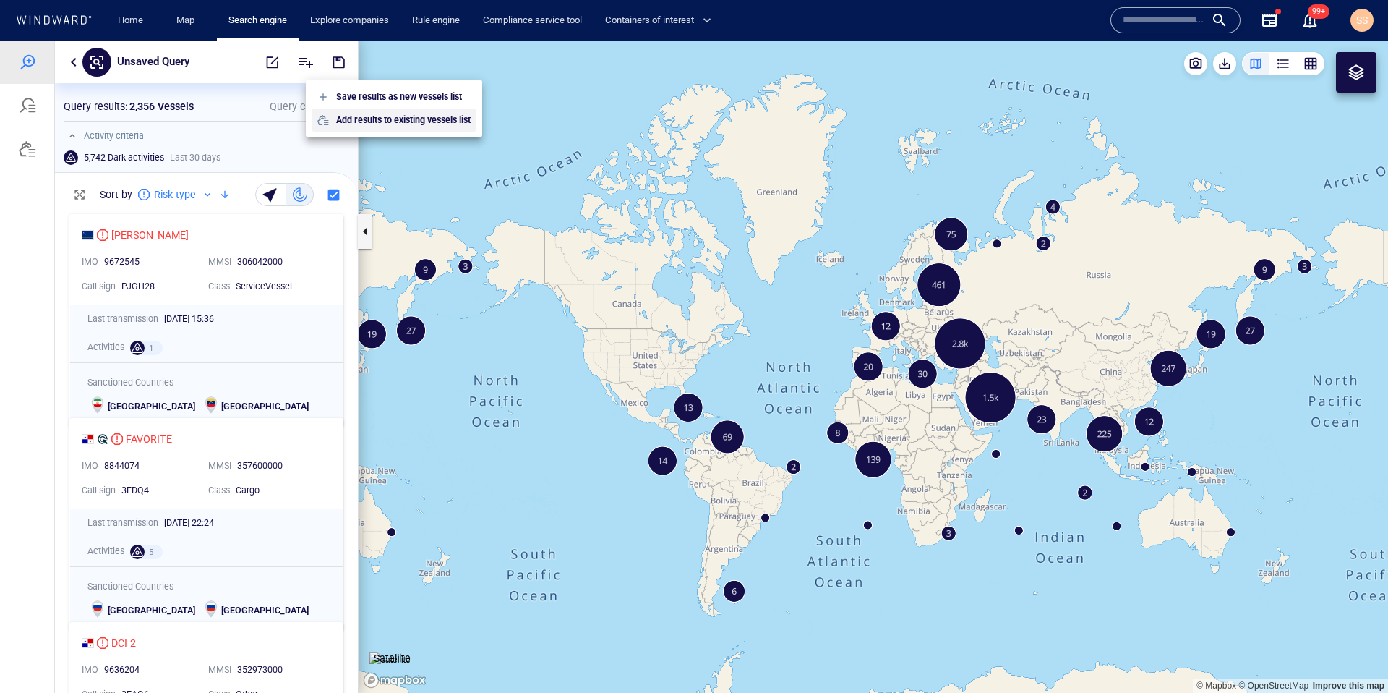
click at [341, 116] on p "Add results to existing vessels list" at bounding box center [403, 120] width 134 height 13
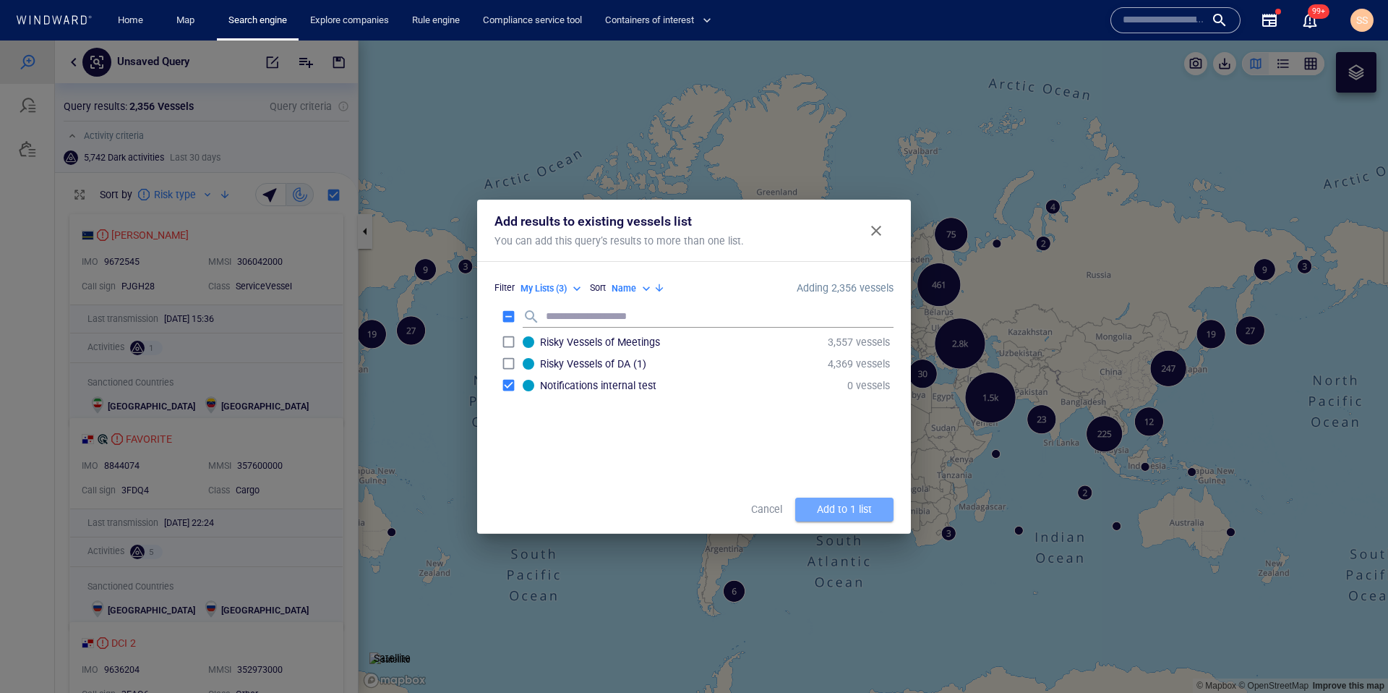
click at [834, 503] on div "Add to 1 list" at bounding box center [844, 509] width 61 height 24
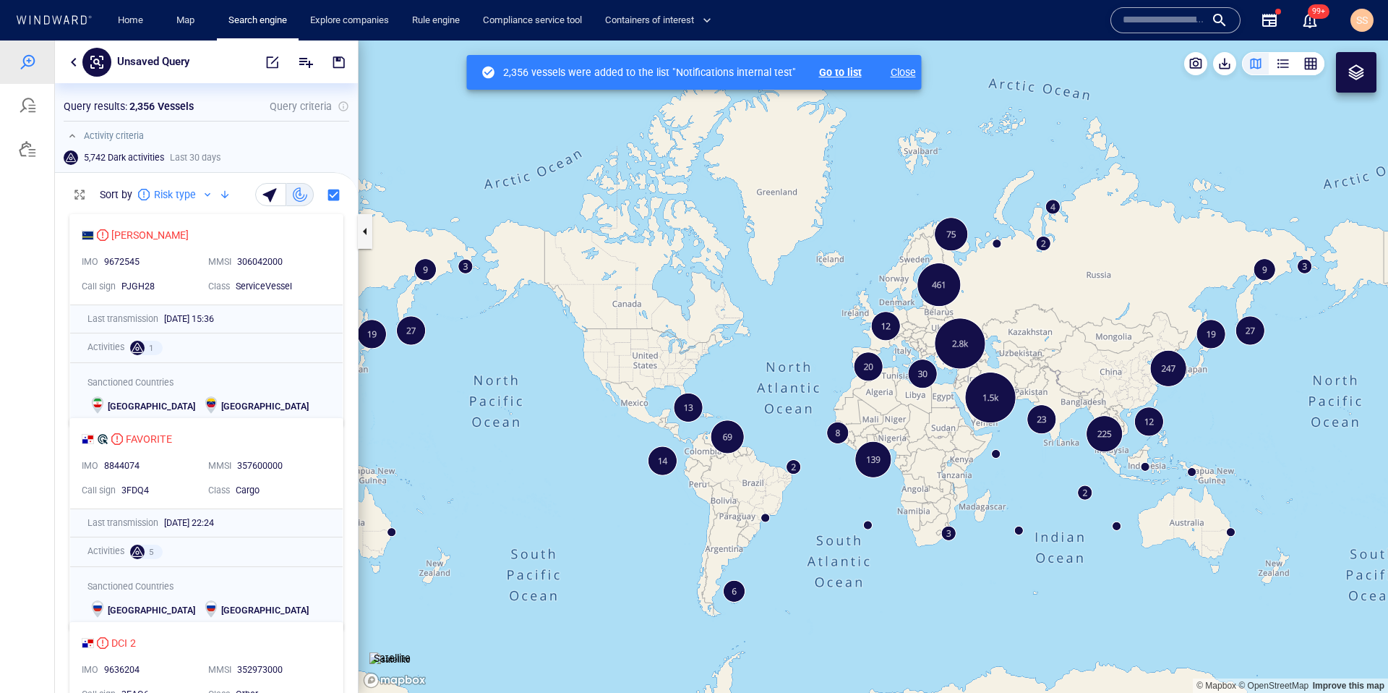
click at [902, 67] on p "Close" at bounding box center [892, 72] width 48 height 17
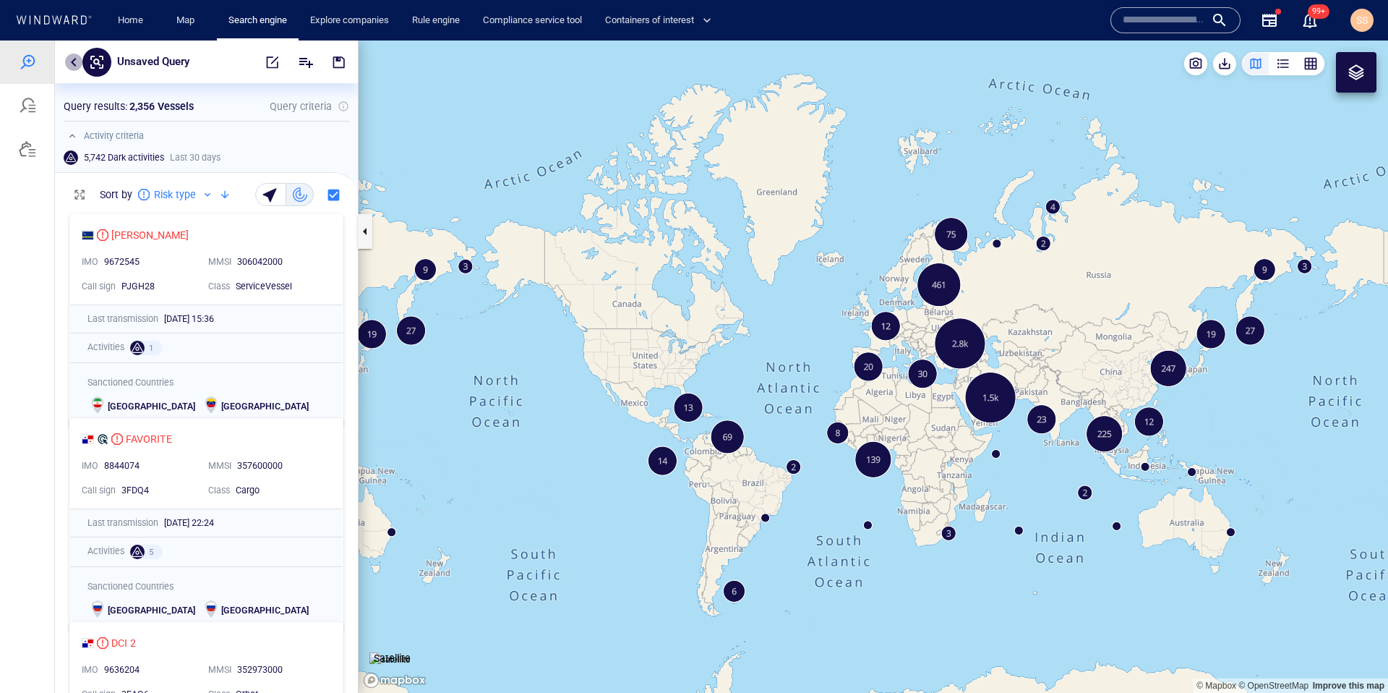
click at [74, 62] on button "button" at bounding box center [73, 62] width 17 height 17
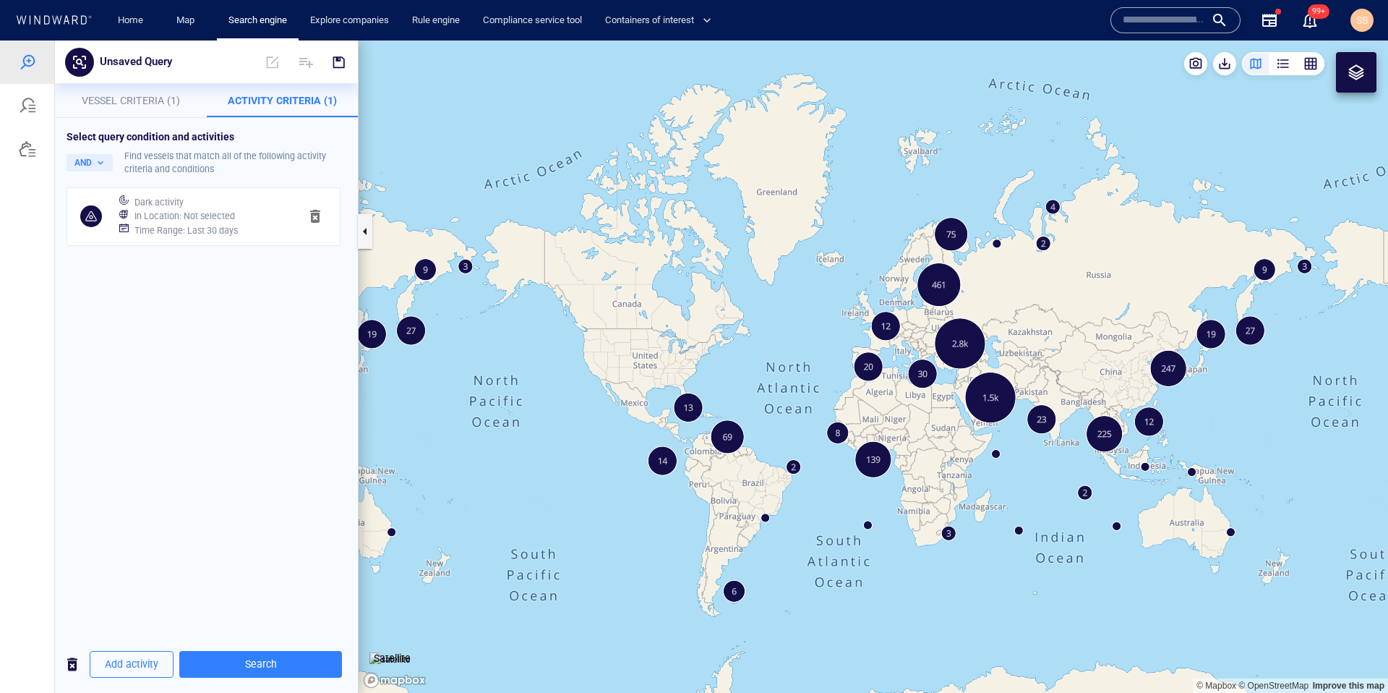
click at [129, 108] on p "Vessel Criteria (1)" at bounding box center [131, 100] width 134 height 17
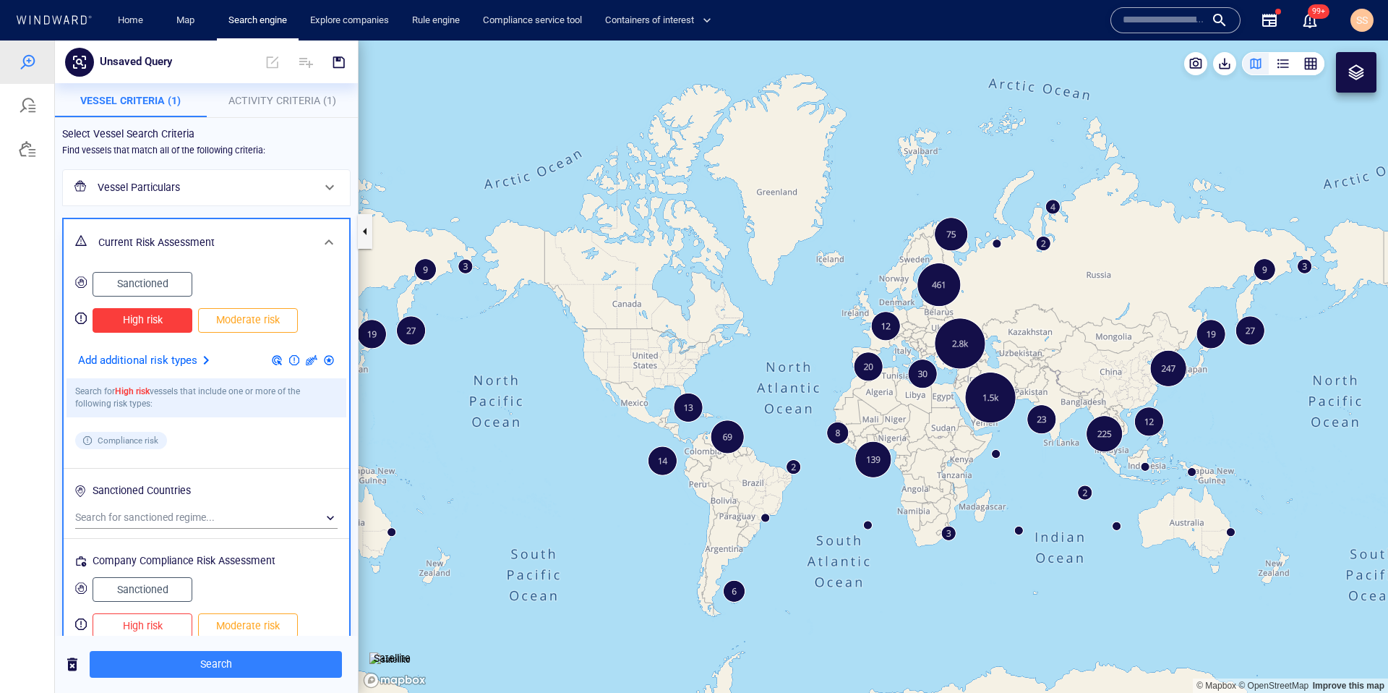
click at [262, 322] on span "Moderate risk" at bounding box center [247, 320] width 69 height 18
click at [156, 322] on span "High risk" at bounding box center [142, 320] width 69 height 18
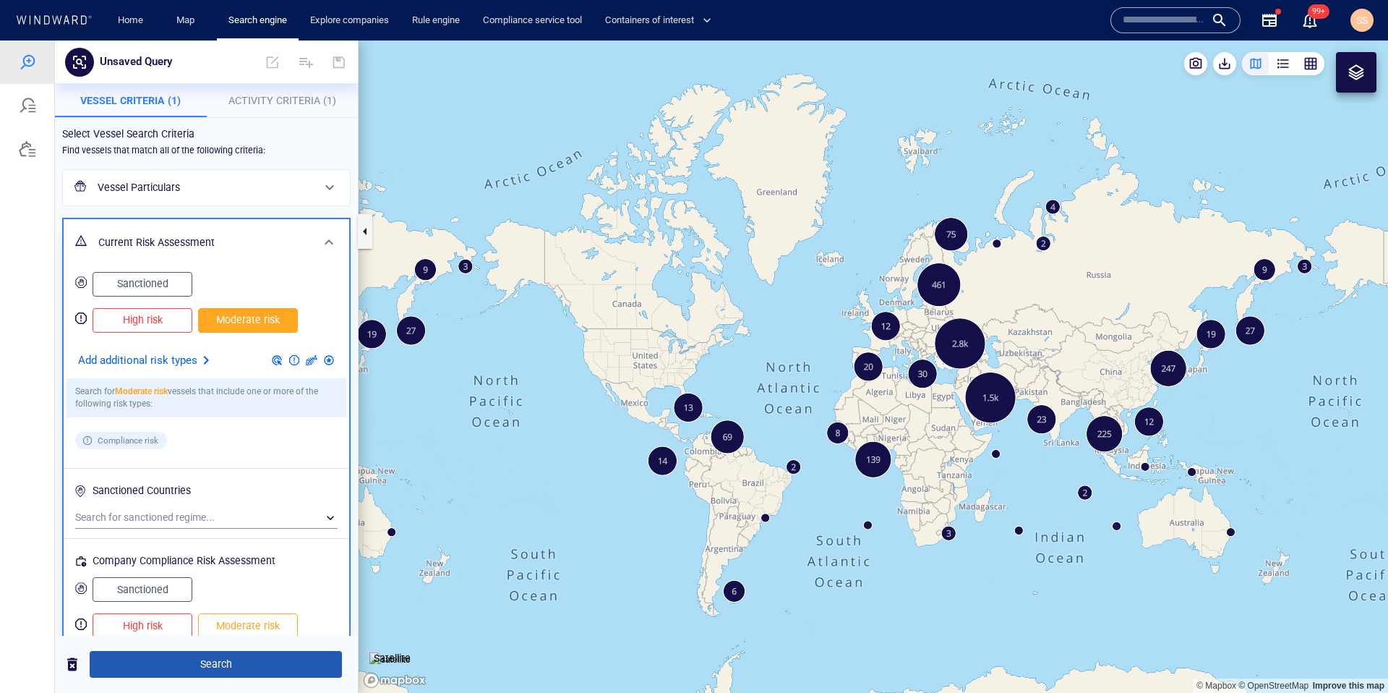
click at [249, 669] on span "Search" at bounding box center [215, 664] width 229 height 18
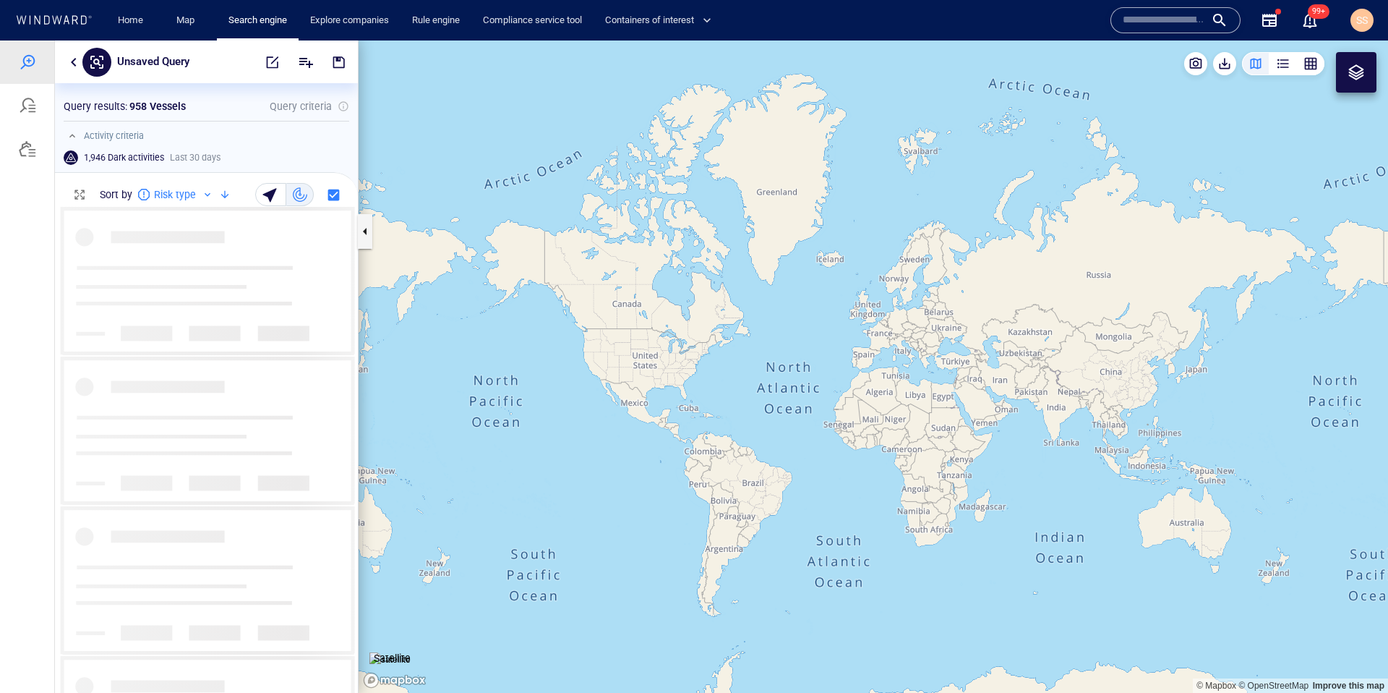
scroll to position [474, 292]
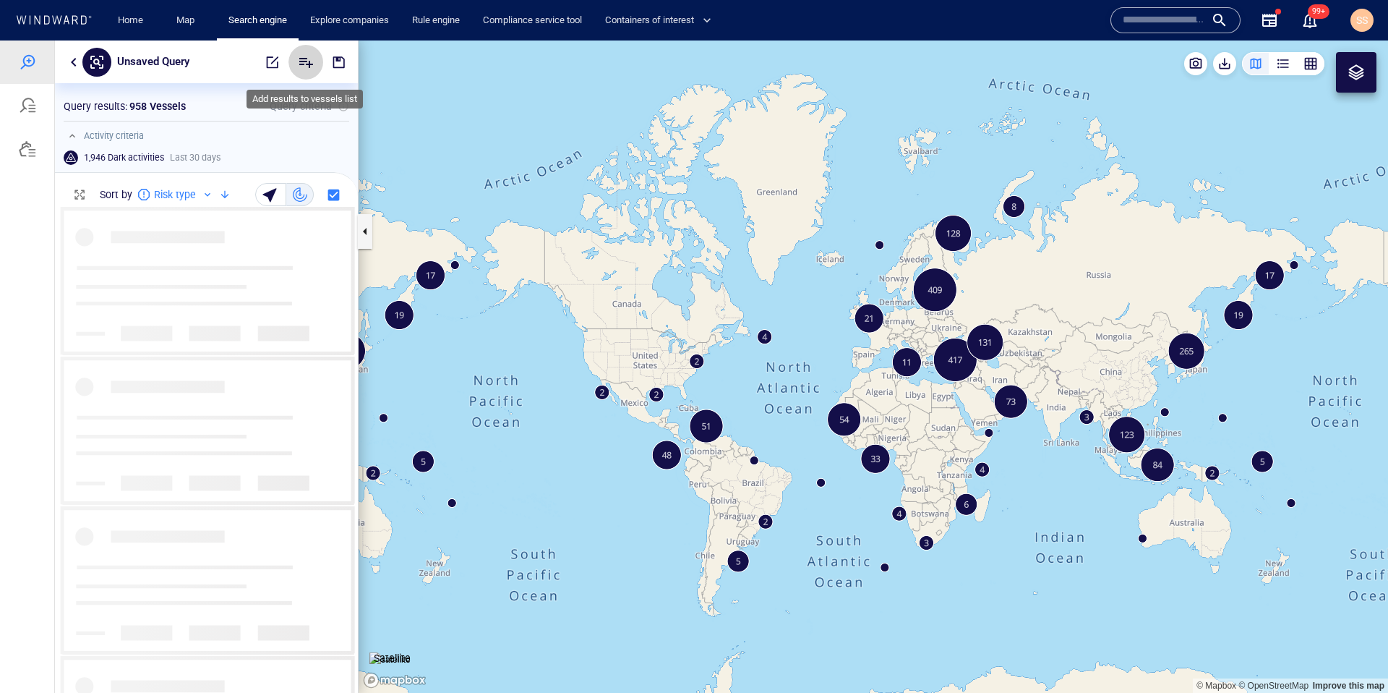
click at [299, 58] on icon "Add" at bounding box center [306, 63] width 14 height 10
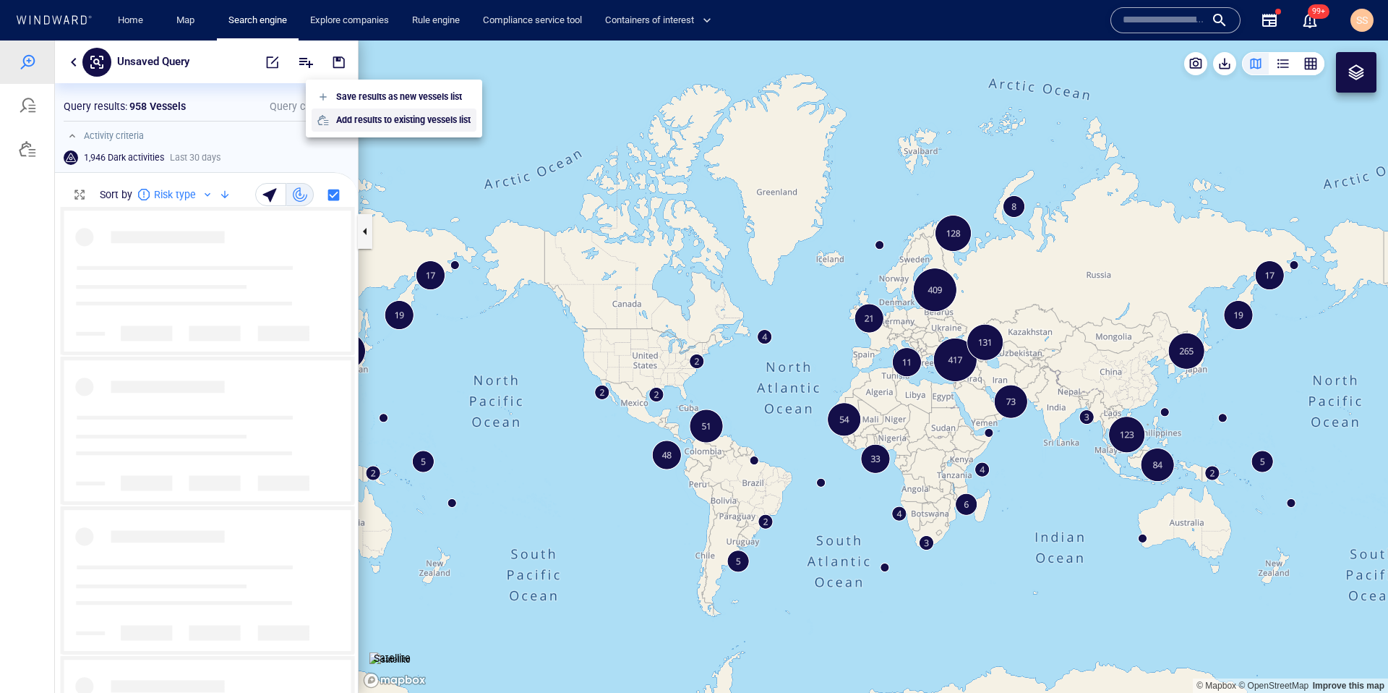
click at [451, 126] on p "Add results to existing vessels list" at bounding box center [403, 120] width 134 height 13
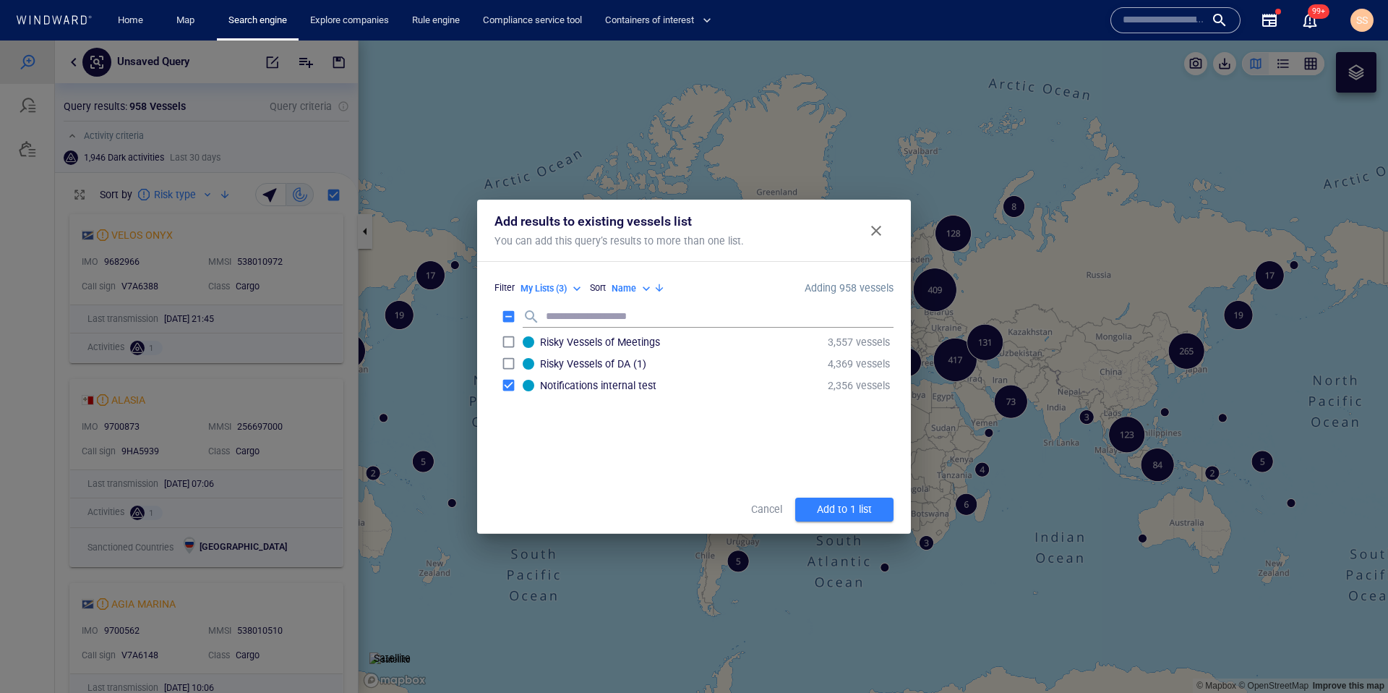
click at [821, 516] on div "Add to 1 list" at bounding box center [844, 509] width 61 height 24
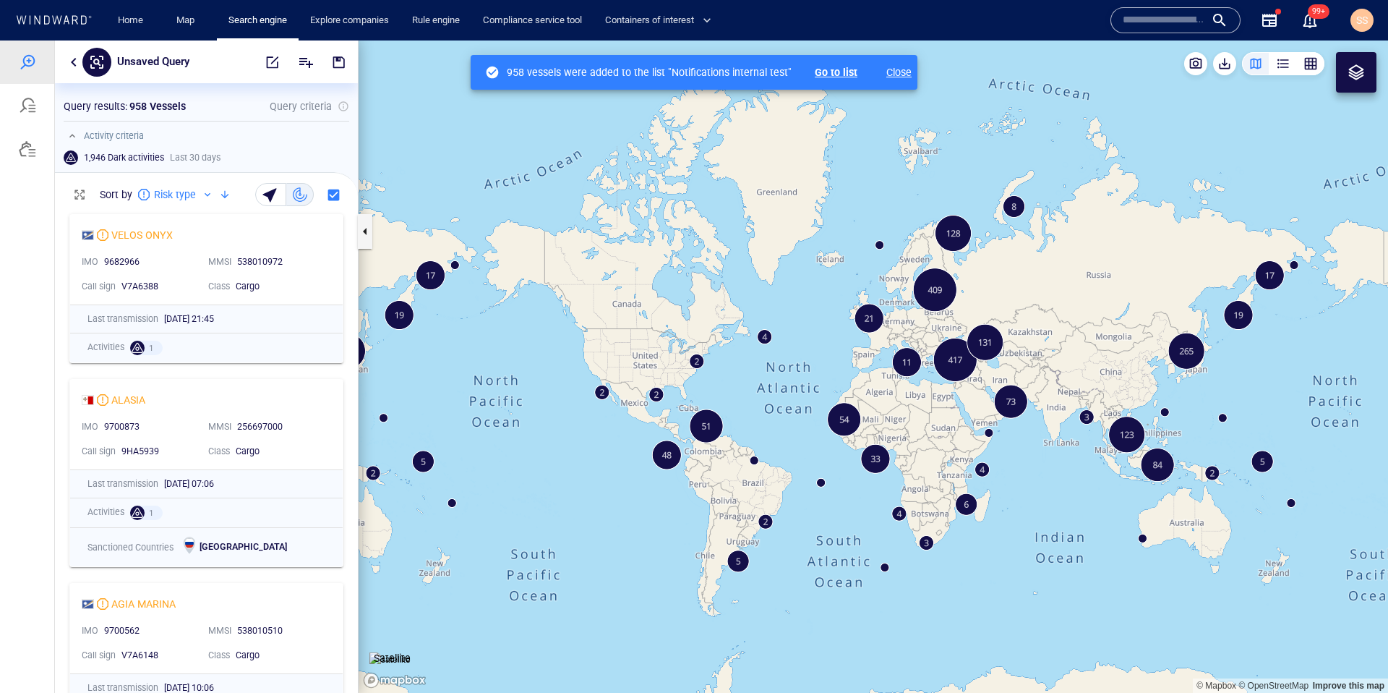
click at [900, 64] on p "Close" at bounding box center [887, 72] width 48 height 17
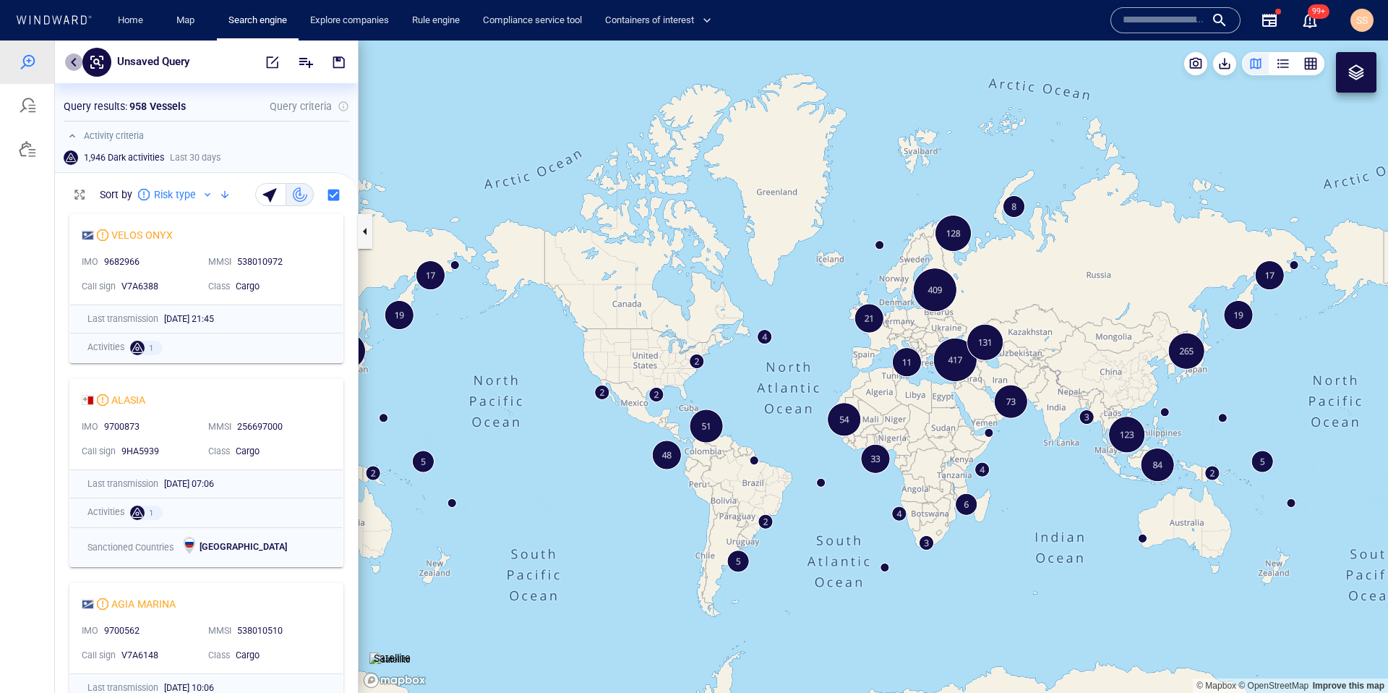
click at [73, 59] on button "button" at bounding box center [73, 62] width 17 height 17
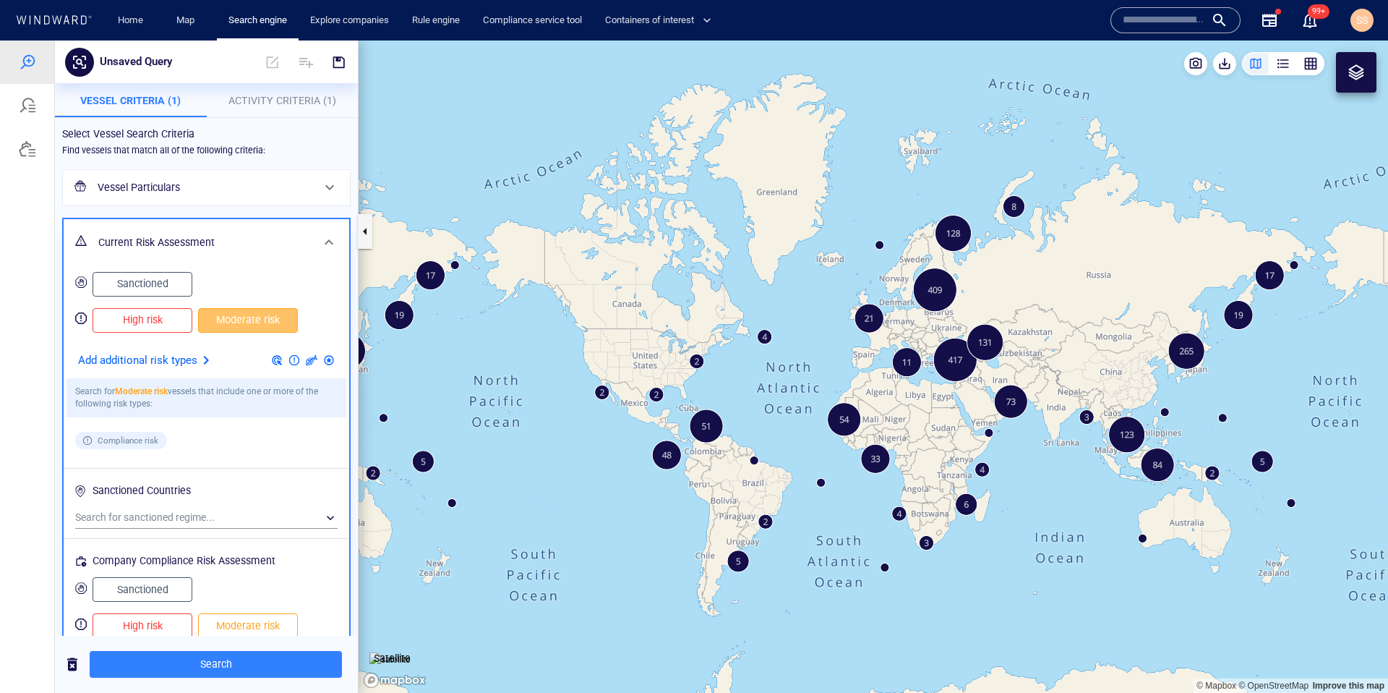
drag, startPoint x: 227, startPoint y: 325, endPoint x: 205, endPoint y: 315, distance: 24.6
click at [227, 325] on span "Moderate risk" at bounding box center [247, 320] width 69 height 18
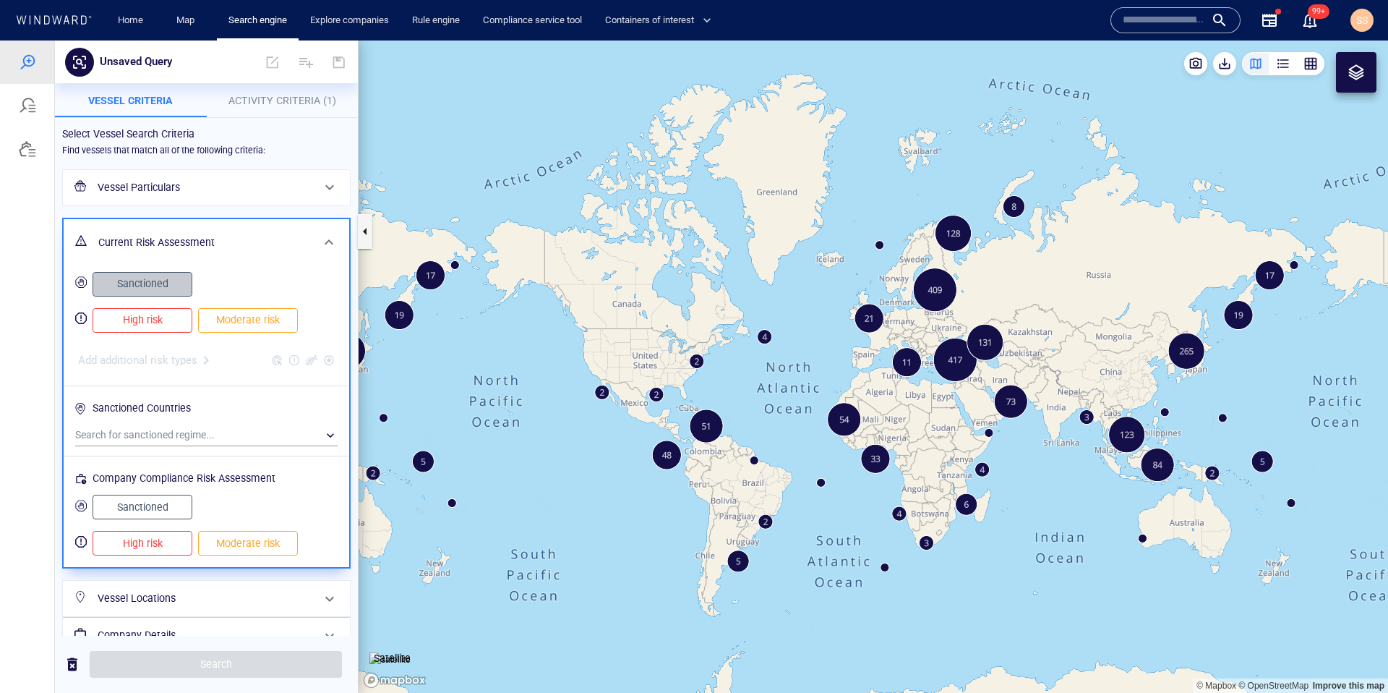
click at [160, 281] on span "Sanctioned" at bounding box center [142, 284] width 69 height 18
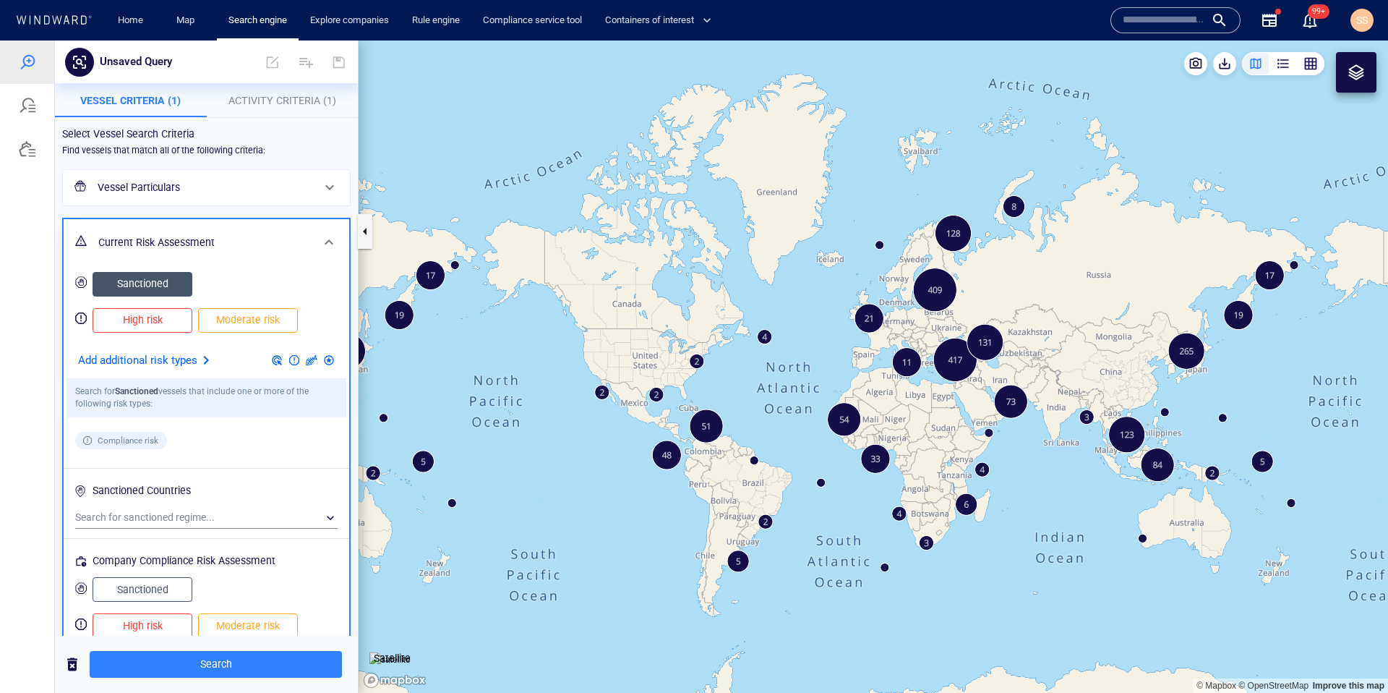
drag, startPoint x: 283, startPoint y: 98, endPoint x: 278, endPoint y: 117, distance: 19.3
click at [283, 98] on span "Activity Criteria (1)" at bounding box center [282, 101] width 108 height 12
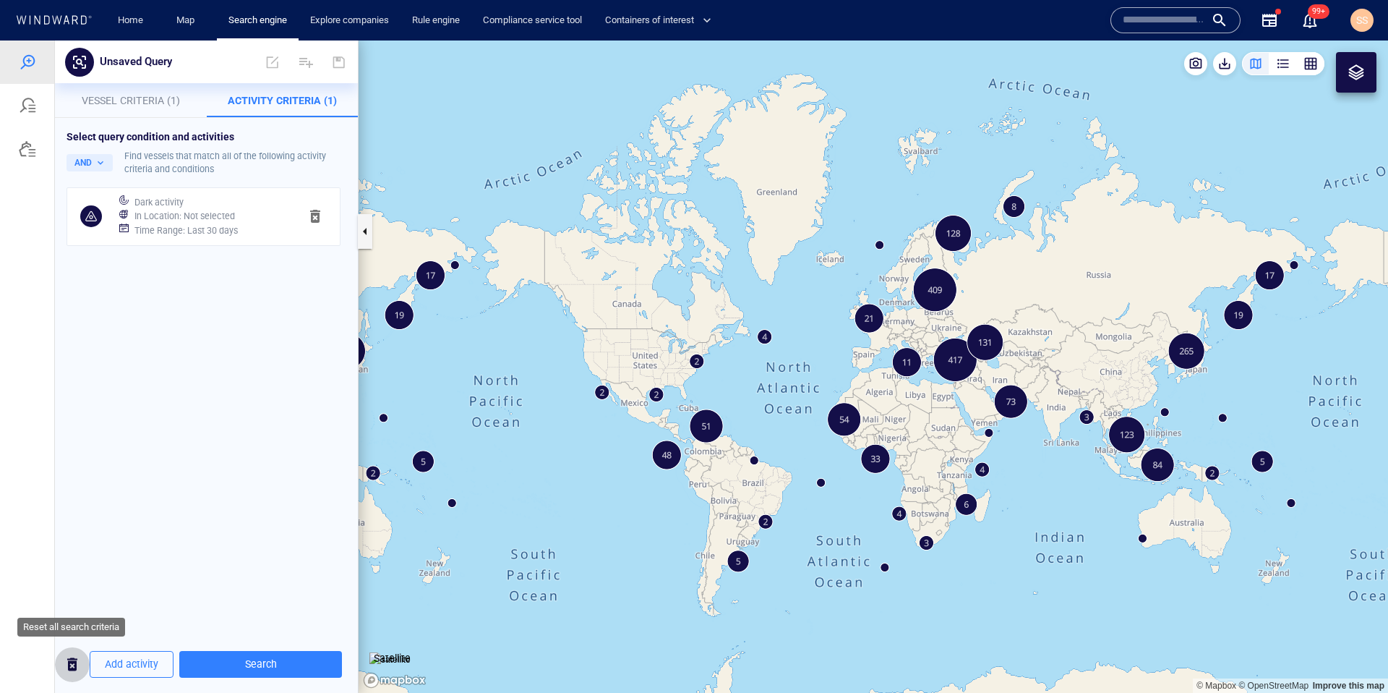
click at [78, 664] on span "button" at bounding box center [72, 664] width 17 height 18
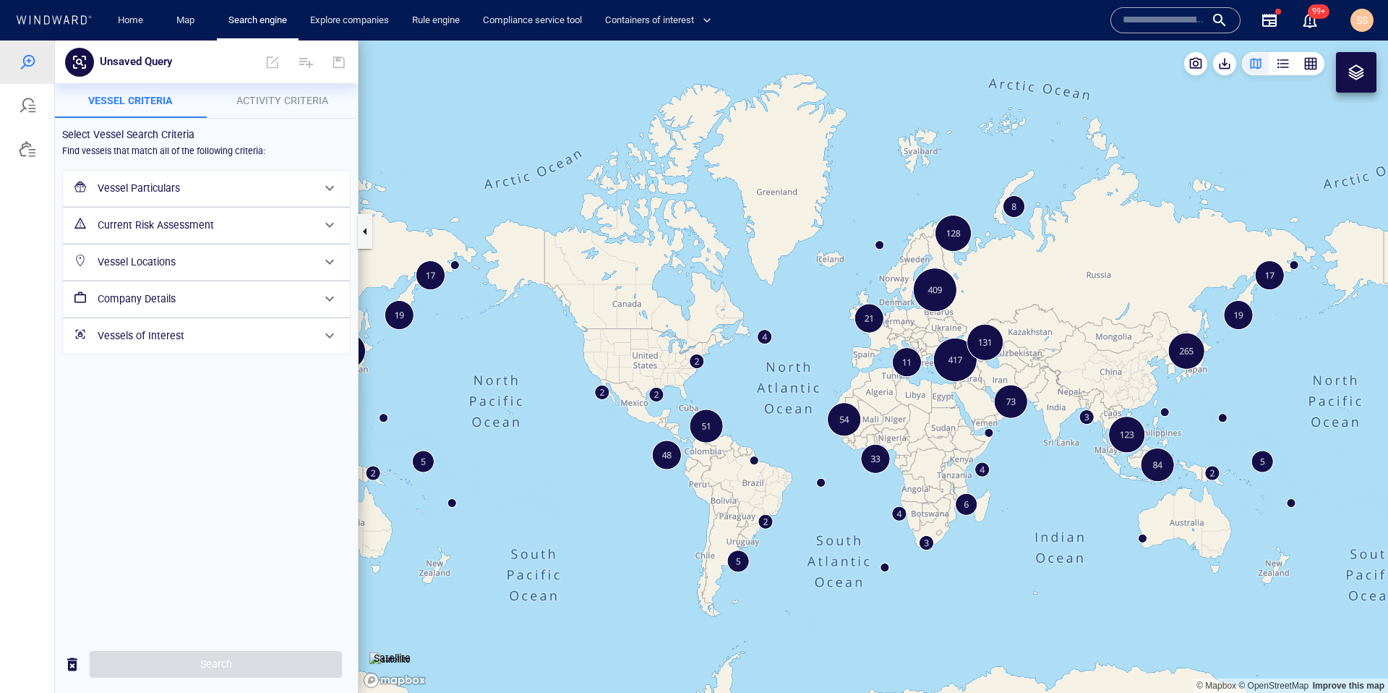
click at [245, 216] on h6 "Current Risk Assessment" at bounding box center [205, 225] width 215 height 18
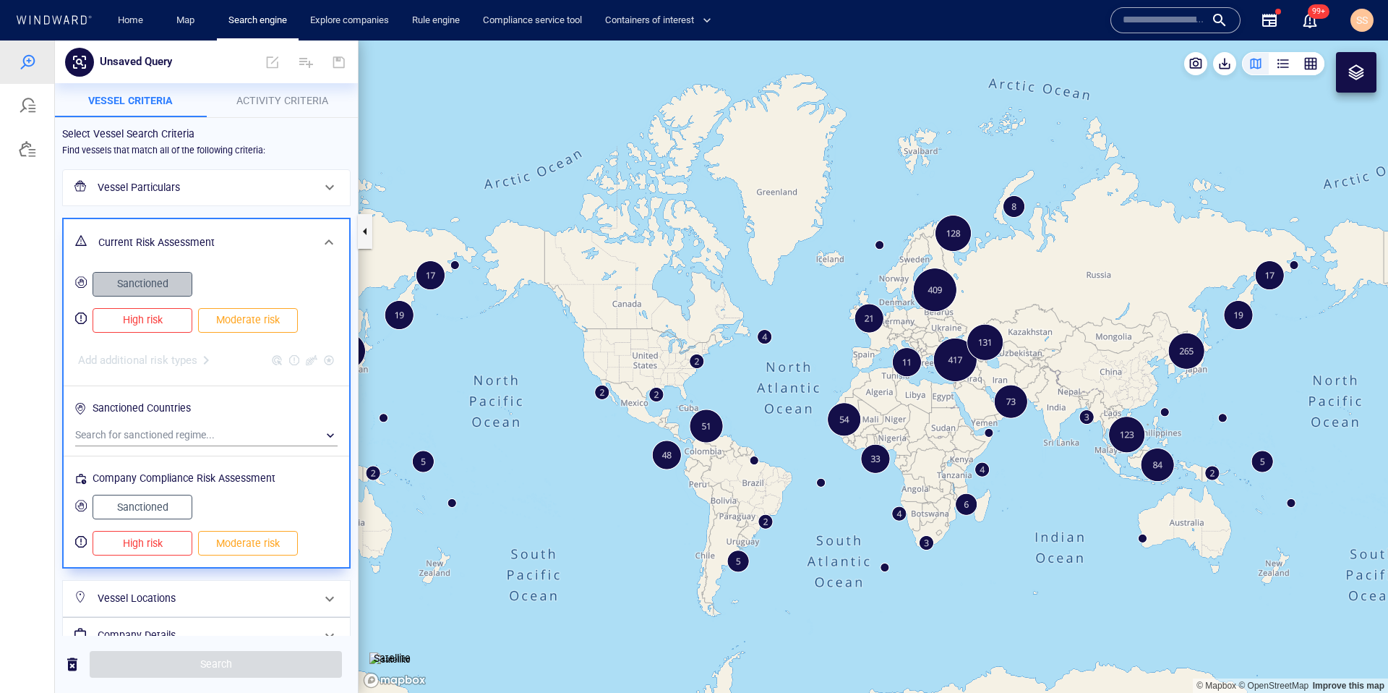
click at [151, 285] on span "Sanctioned" at bounding box center [142, 284] width 69 height 18
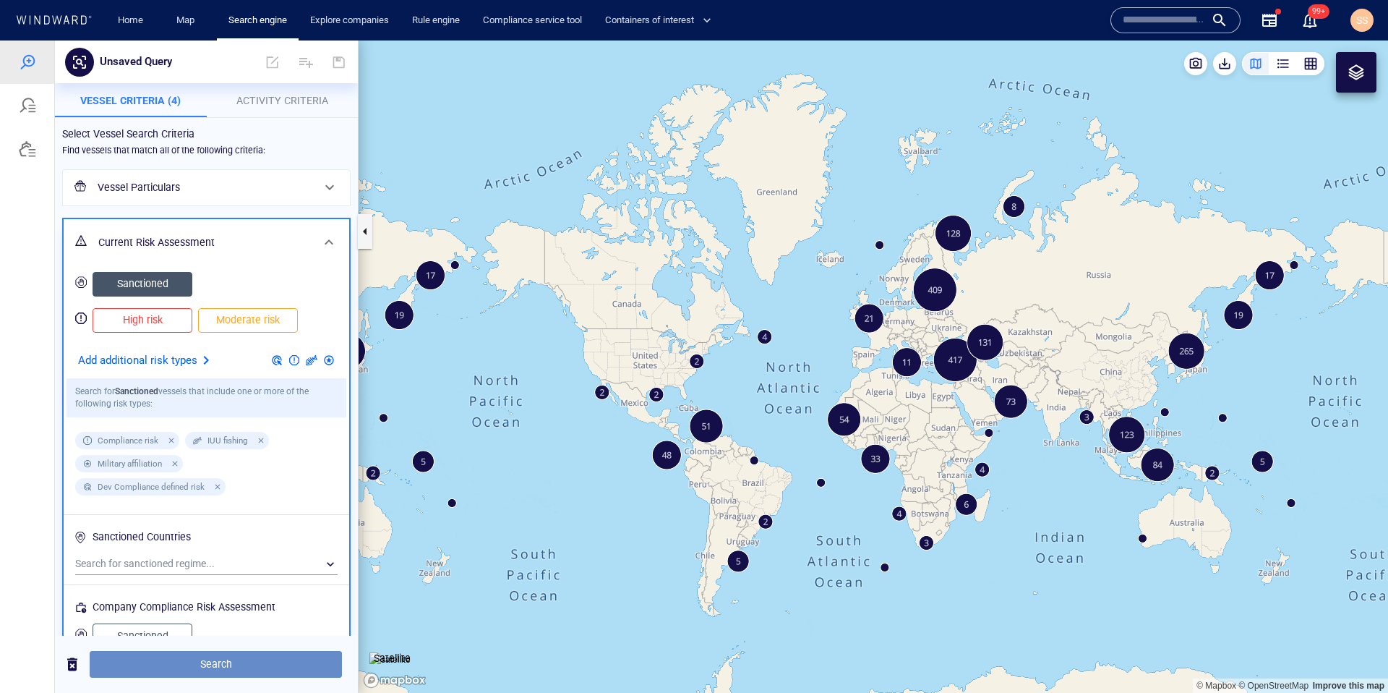
click at [194, 675] on button "Search" at bounding box center [216, 664] width 252 height 27
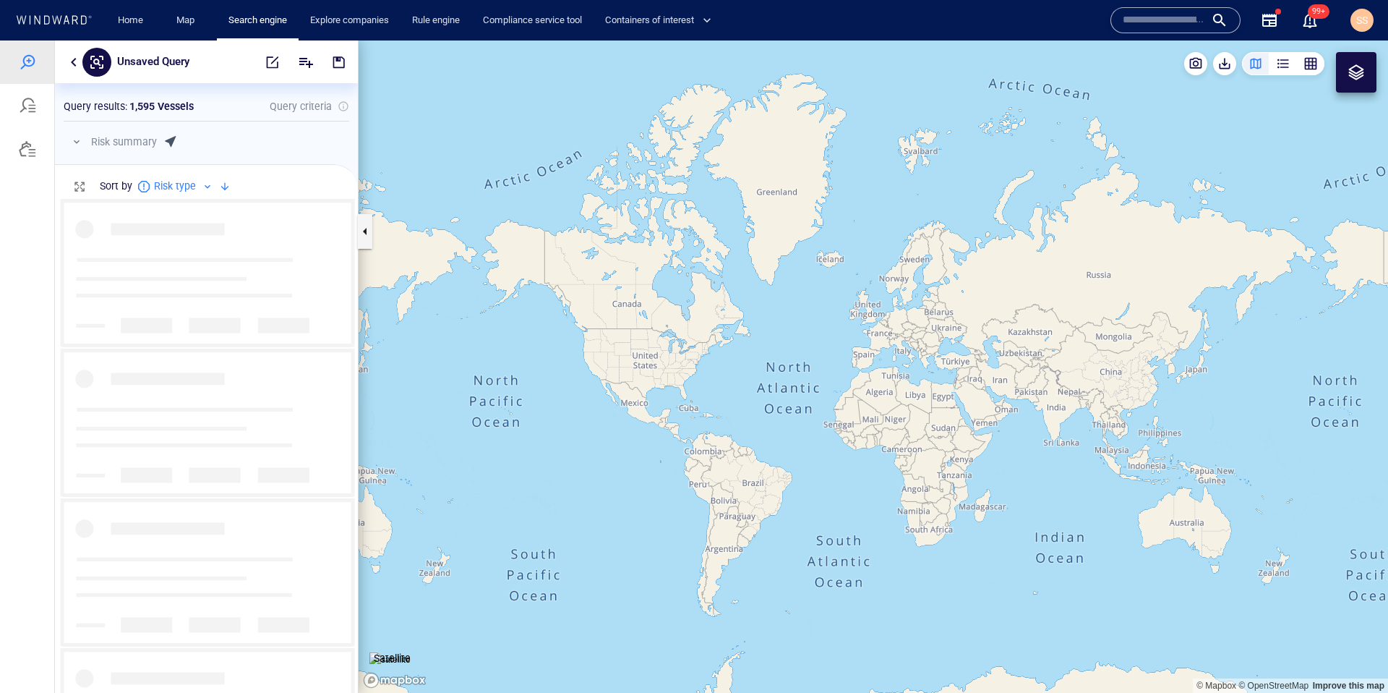
scroll to position [484, 292]
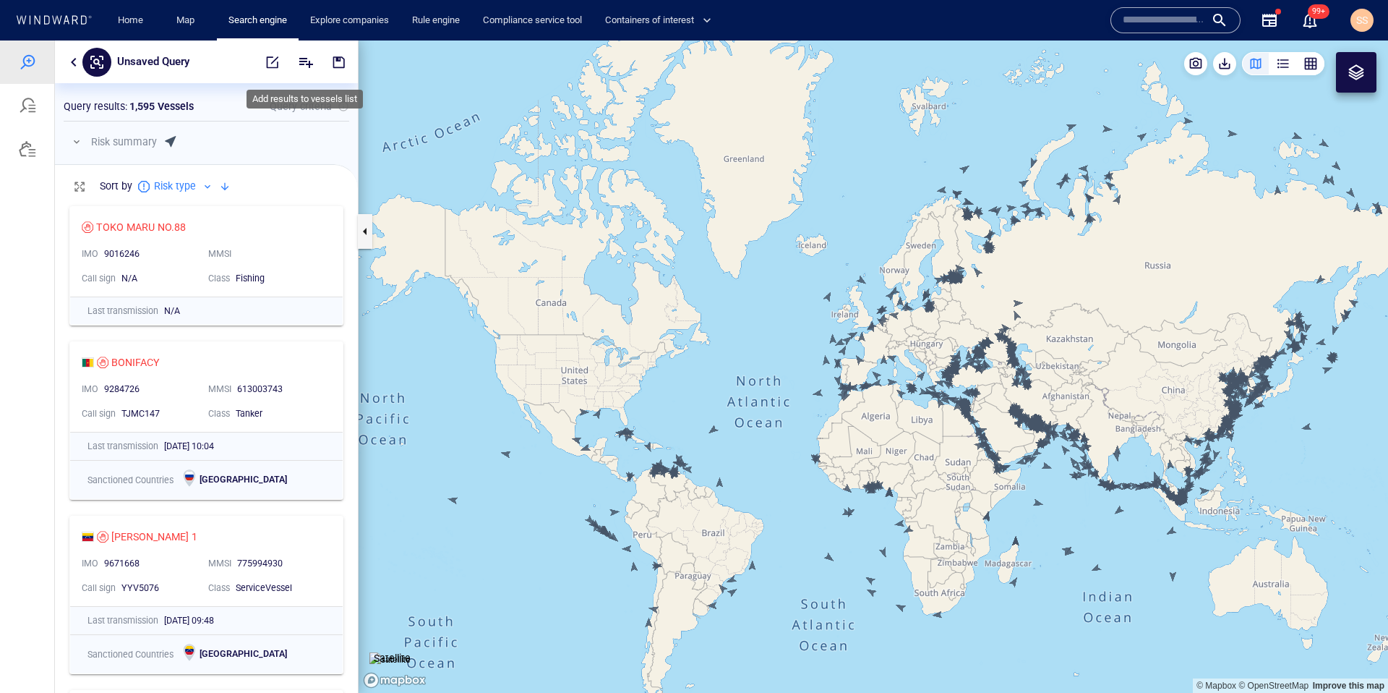
click at [299, 61] on icon "Add" at bounding box center [306, 63] width 14 height 10
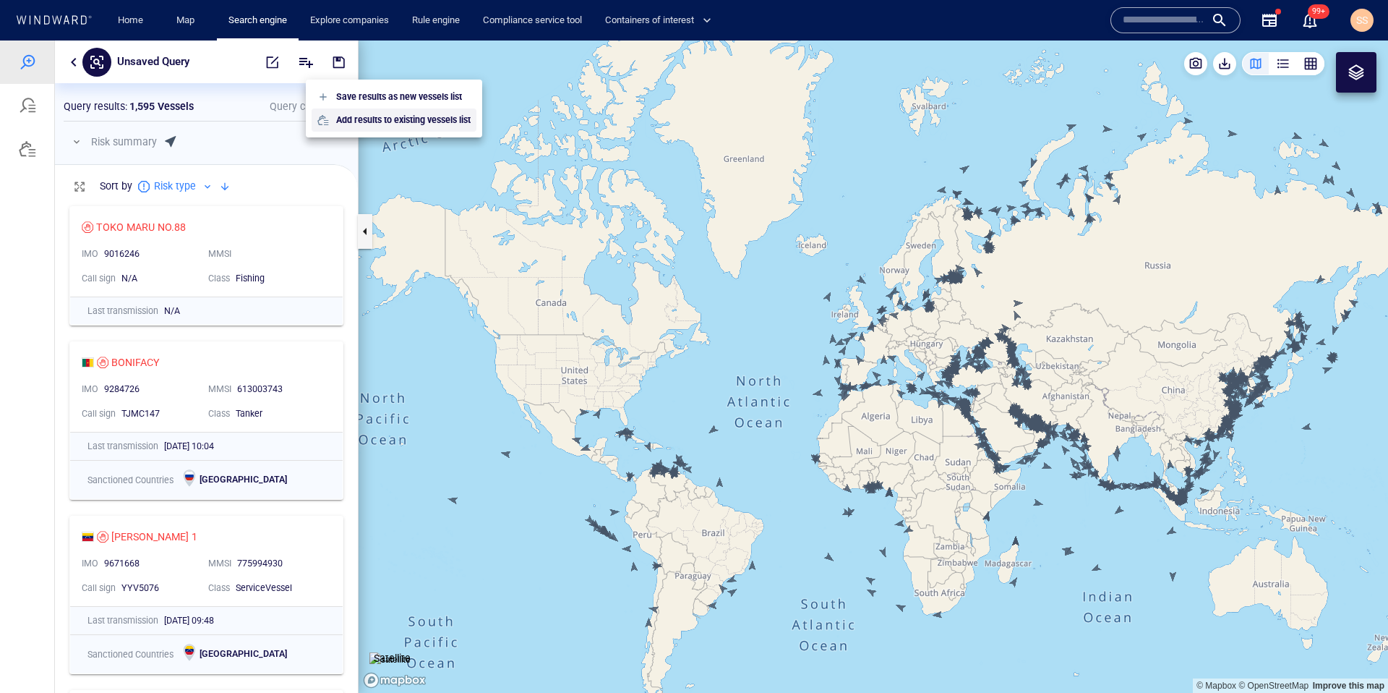
click at [405, 114] on p "Add results to existing vessels list" at bounding box center [403, 120] width 134 height 13
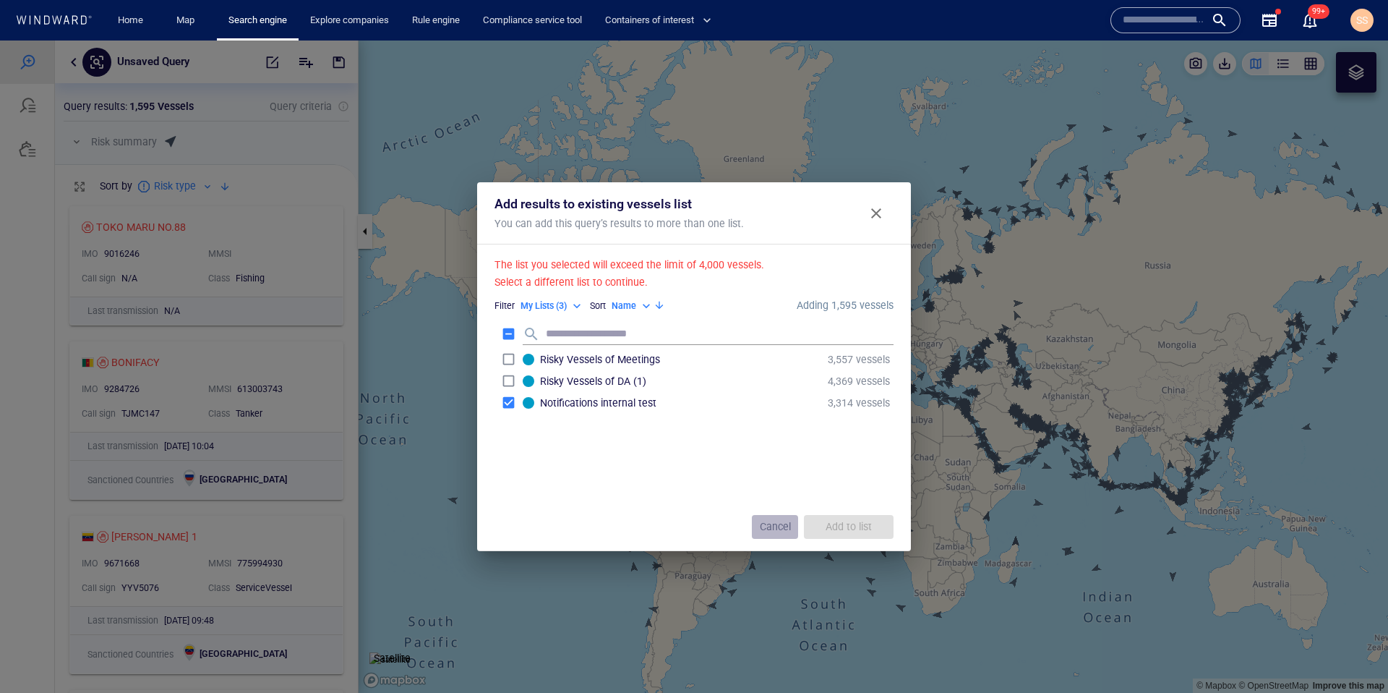
click at [766, 526] on span "Cancel" at bounding box center [775, 527] width 31 height 18
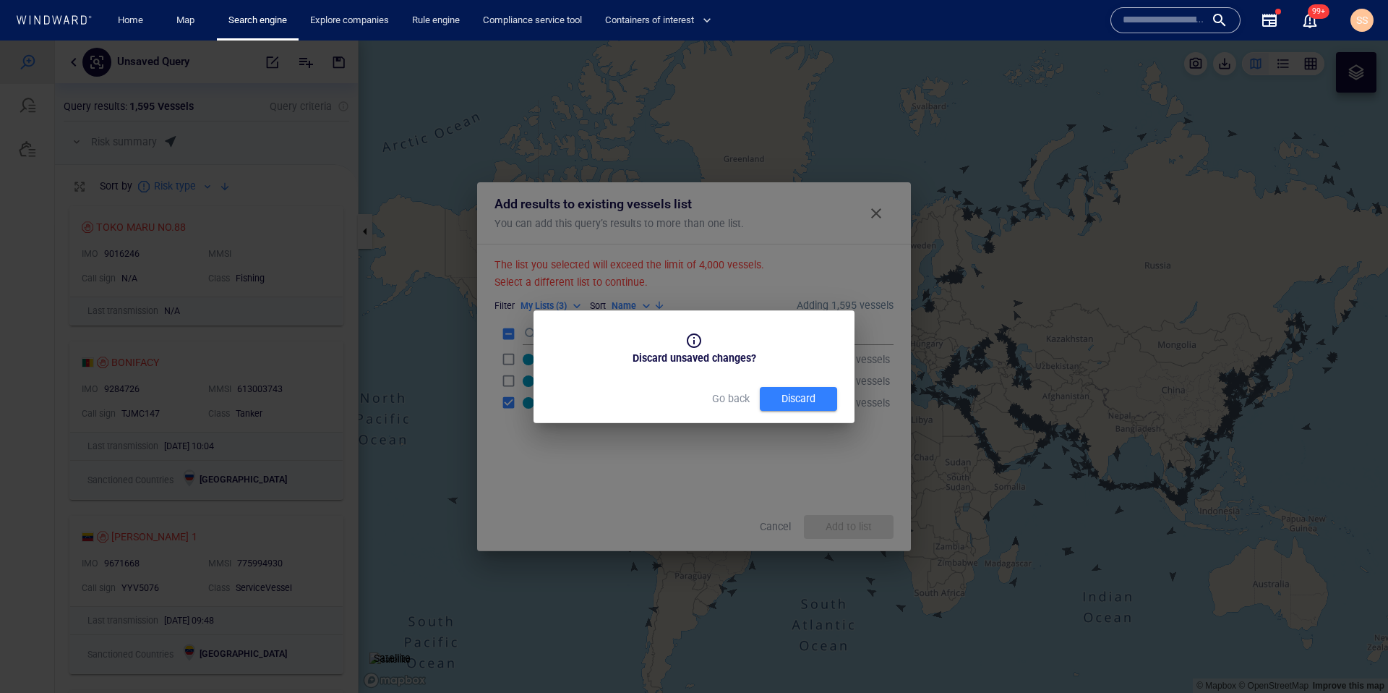
click at [812, 405] on div "Discard" at bounding box center [799, 399] width 40 height 24
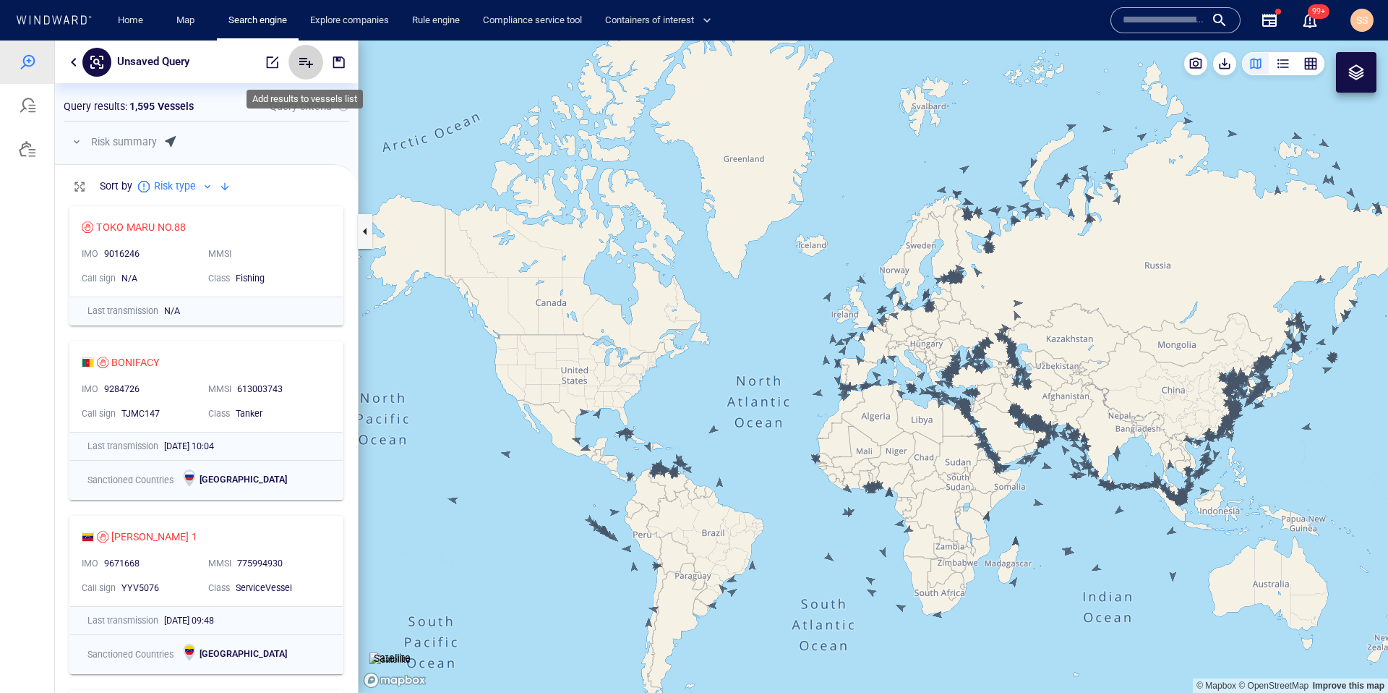
click at [312, 51] on button "Add" at bounding box center [305, 62] width 35 height 35
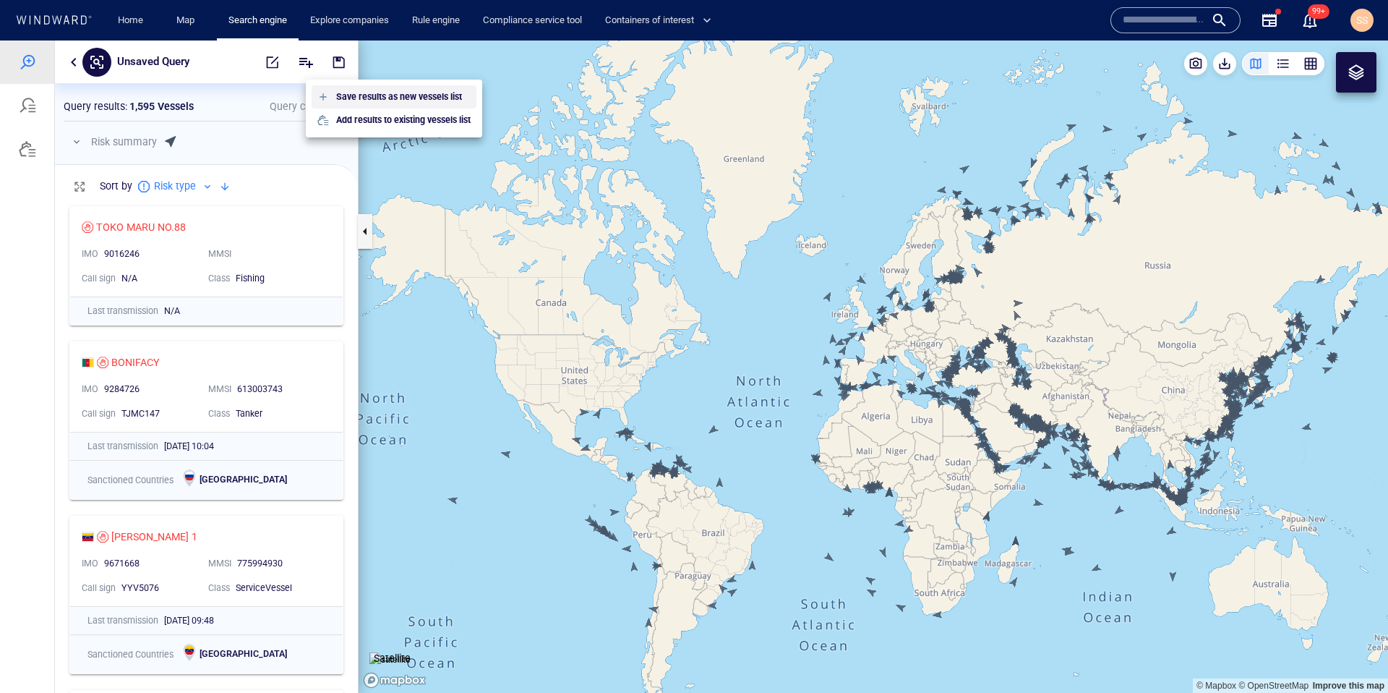
click at [327, 97] on div "Save results as new vessels list" at bounding box center [394, 96] width 165 height 23
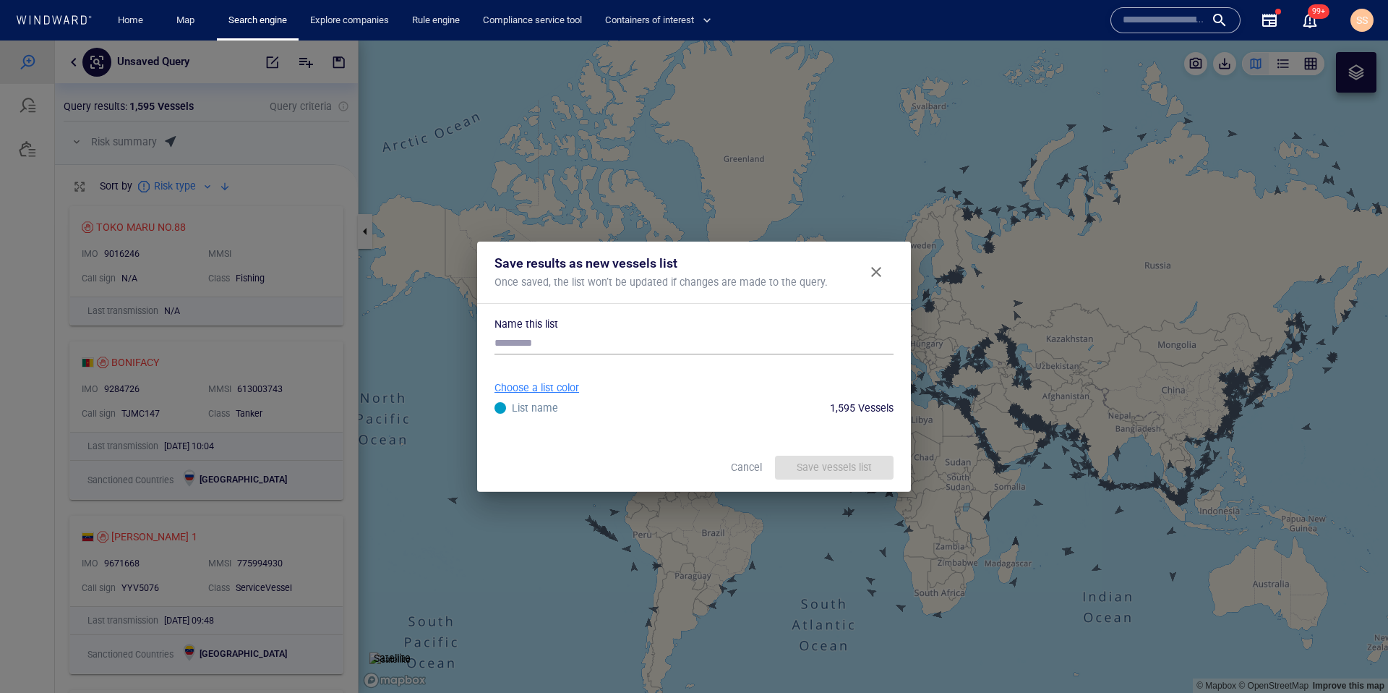
click at [679, 330] on div "Name this list Choose a list color List name 1,595 Vessels Save vessels list Ca…" at bounding box center [694, 398] width 399 height 167
click at [656, 341] on input "text" at bounding box center [694, 344] width 399 height 22
type input "**********"
click at [845, 473] on div "Save vessels list" at bounding box center [834, 468] width 81 height 24
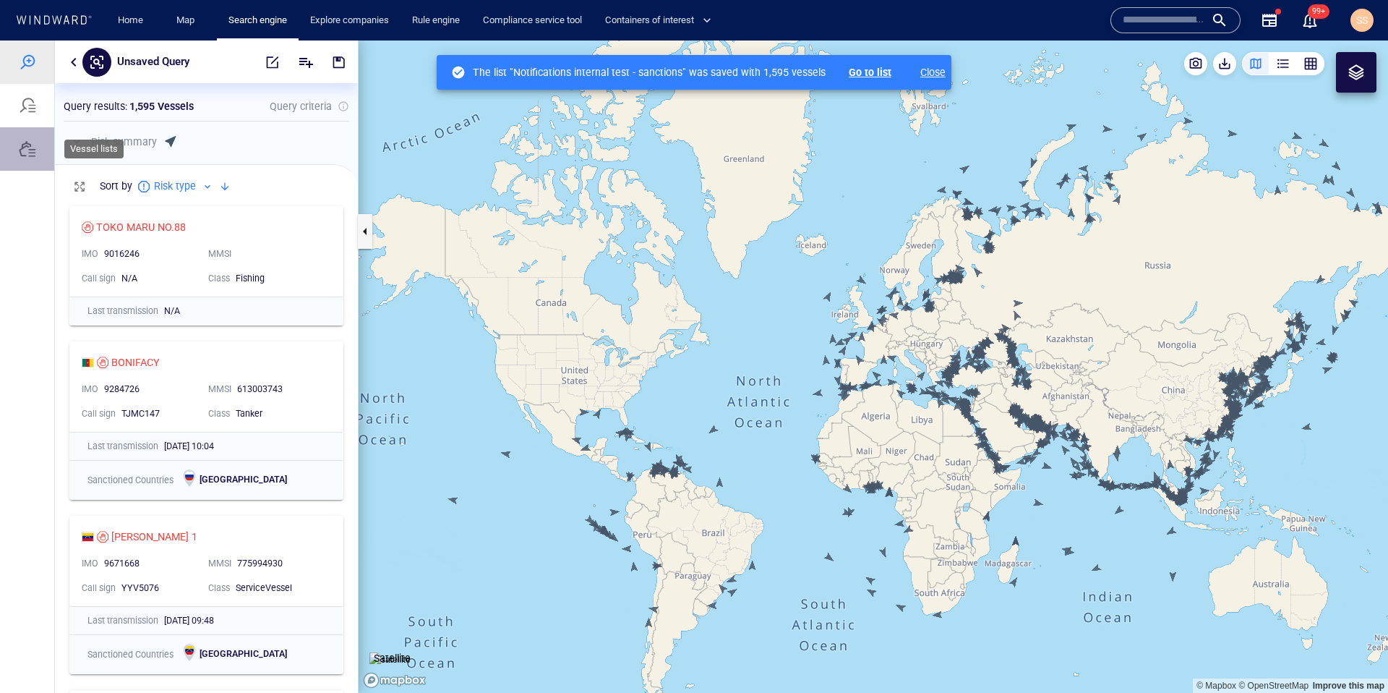
click at [33, 150] on div at bounding box center [27, 148] width 17 height 17
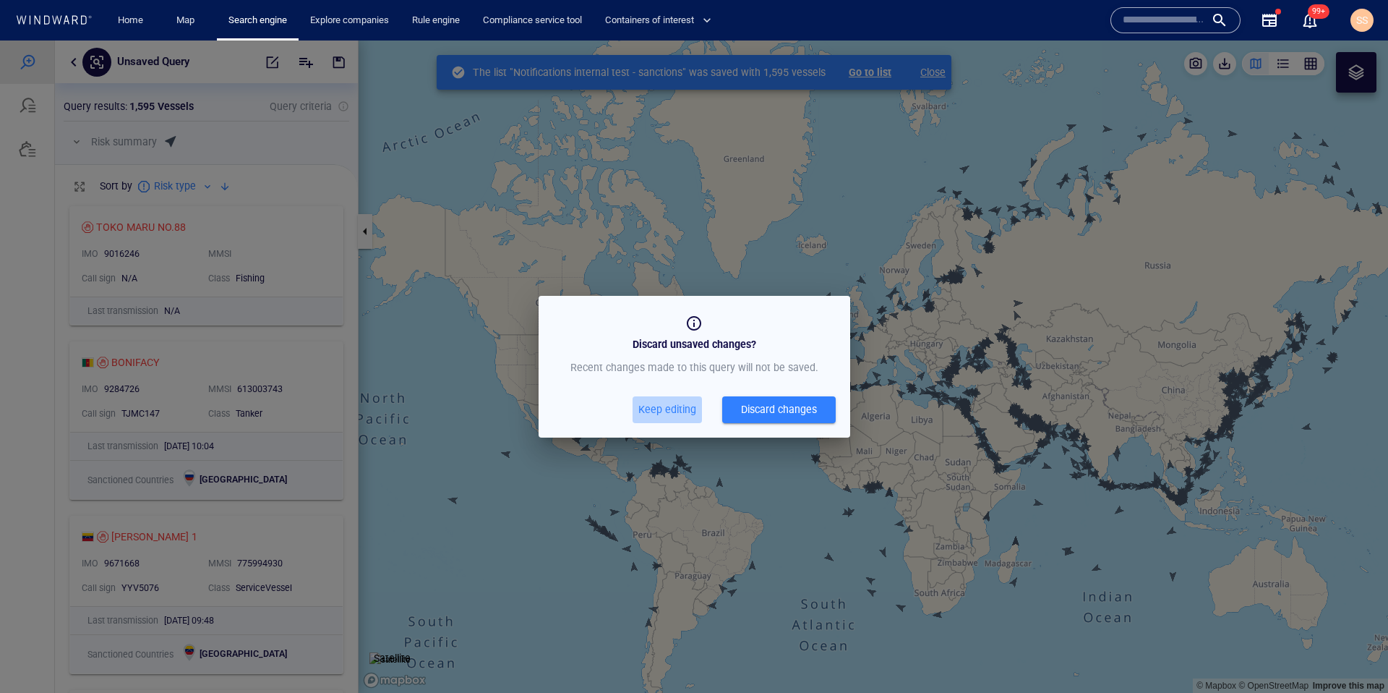
drag, startPoint x: 677, startPoint y: 409, endPoint x: 694, endPoint y: 378, distance: 35.6
click at [676, 409] on span "Keep editing" at bounding box center [667, 410] width 58 height 18
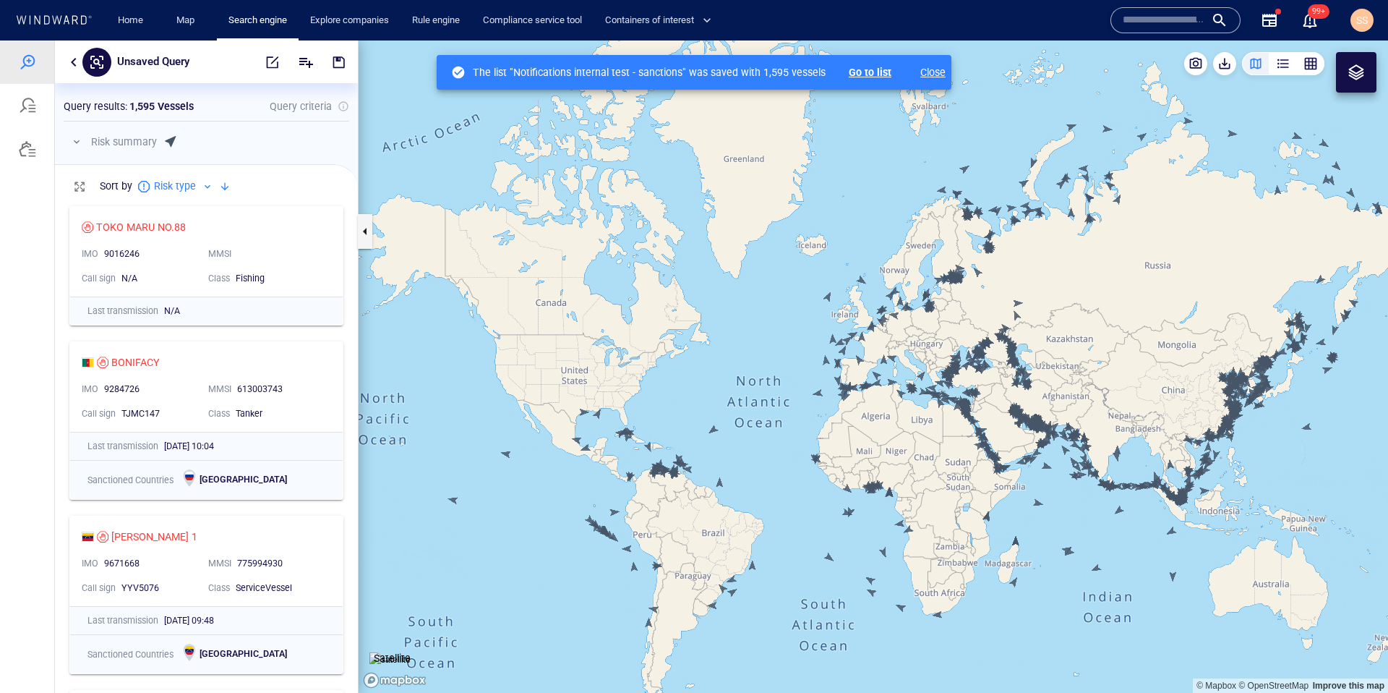
click at [930, 70] on p "Close" at bounding box center [921, 72] width 48 height 17
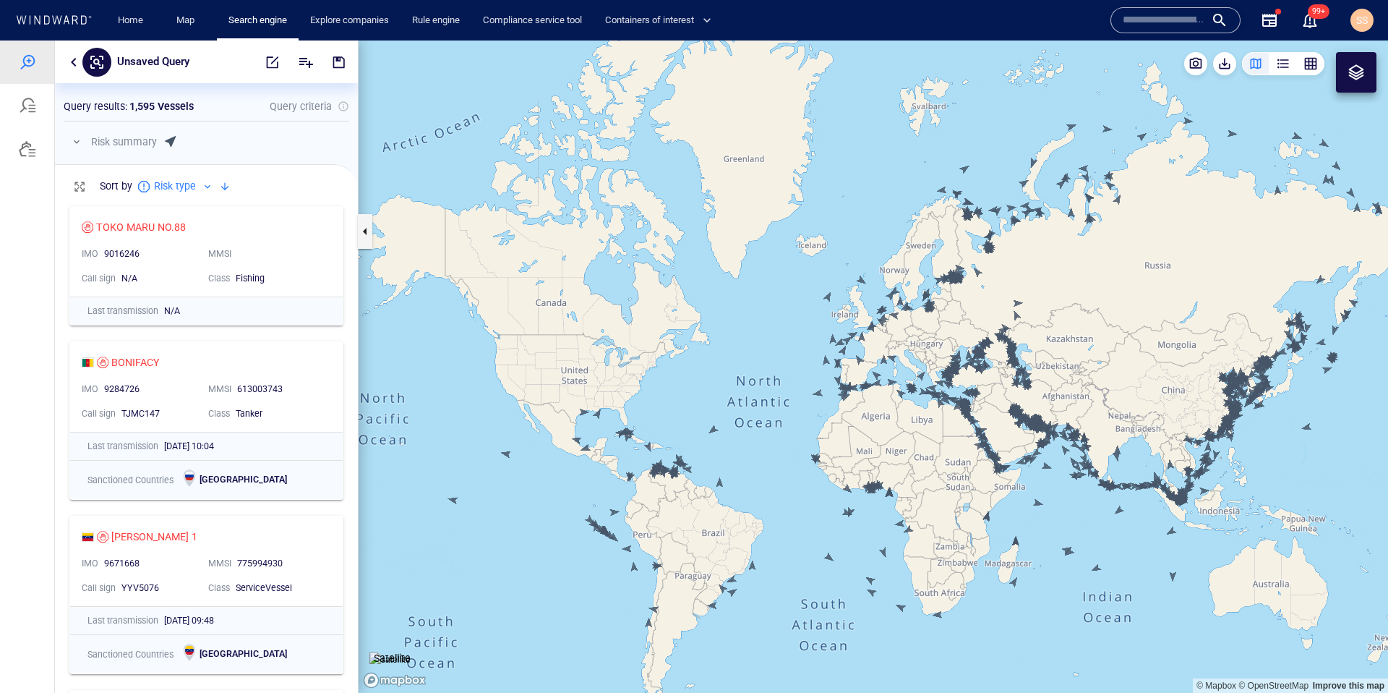
click at [72, 61] on button "button" at bounding box center [73, 62] width 17 height 17
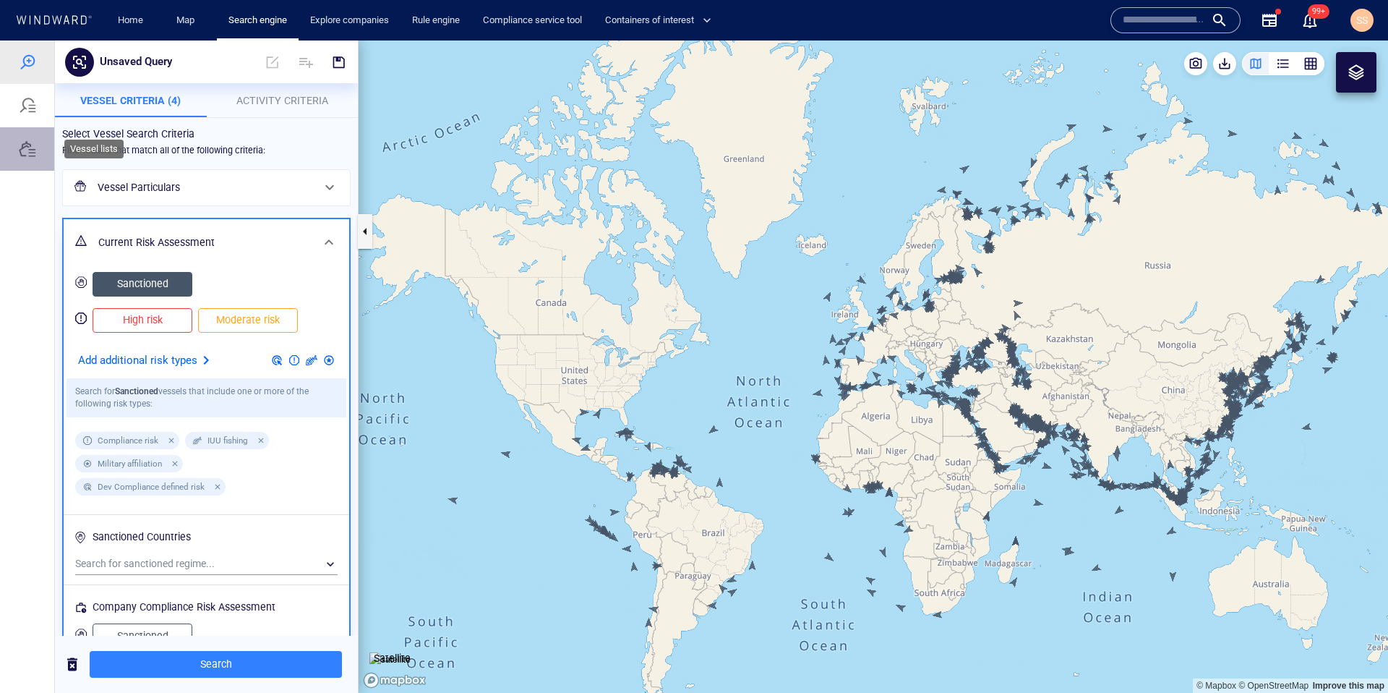
click at [31, 157] on div at bounding box center [27, 148] width 17 height 17
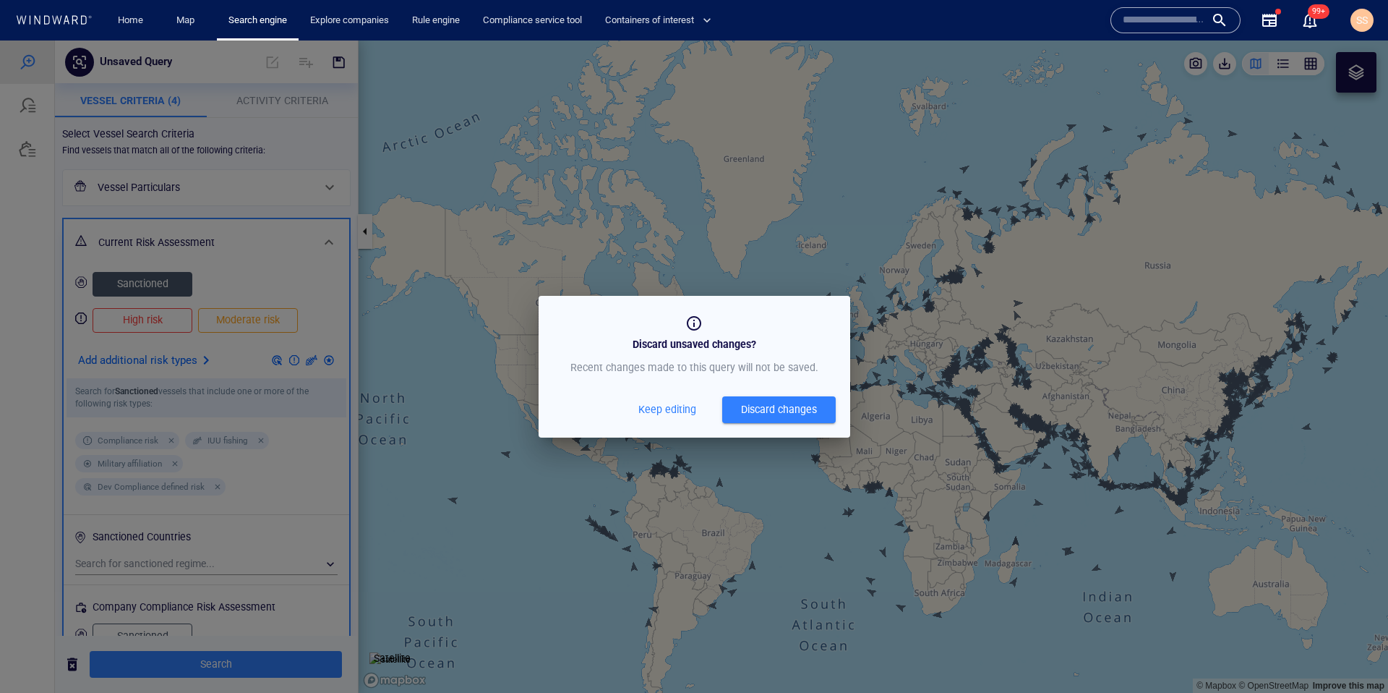
click at [803, 411] on div "Discard changes" at bounding box center [779, 410] width 76 height 18
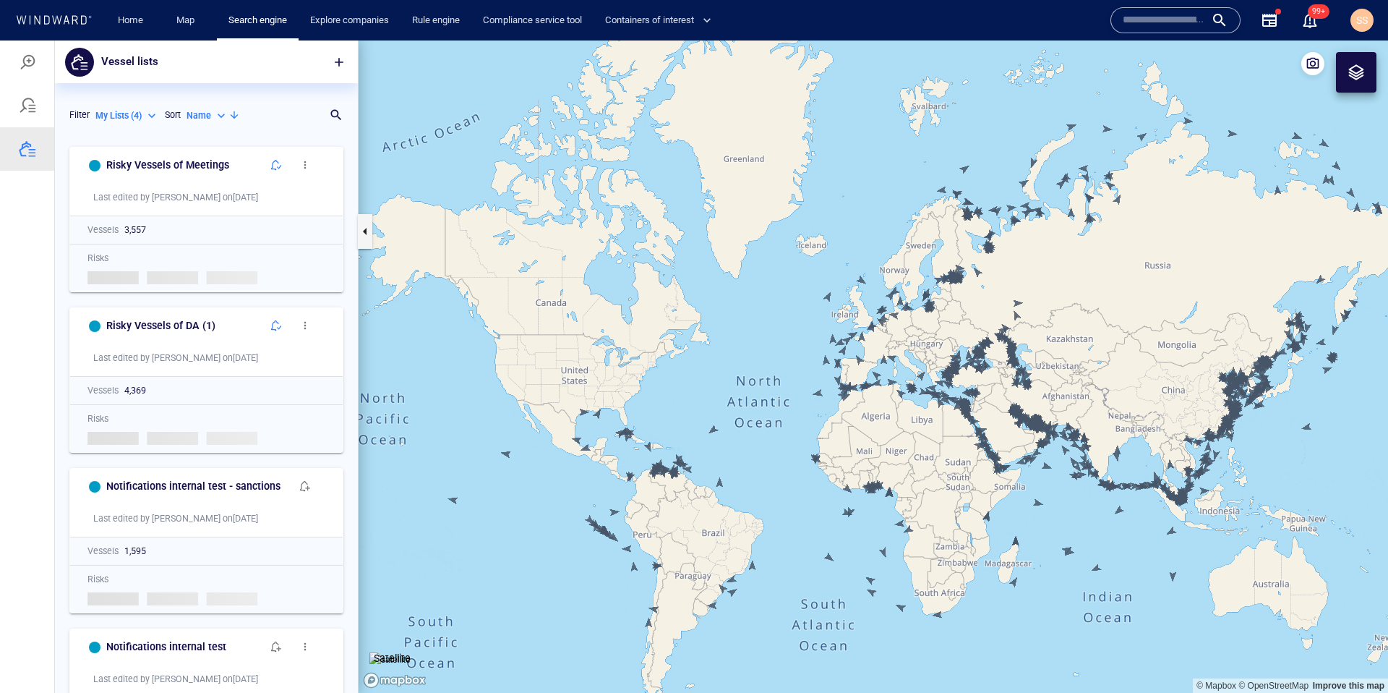
scroll to position [542, 292]
